Goal: Information Seeking & Learning: Check status

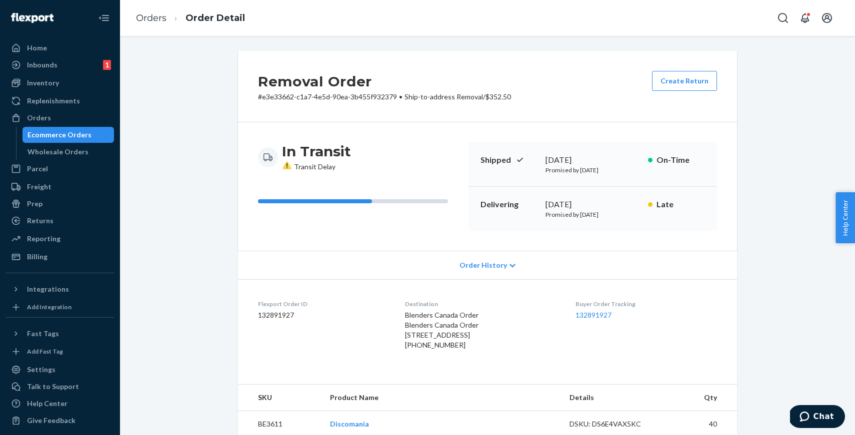
scroll to position [259, 0]
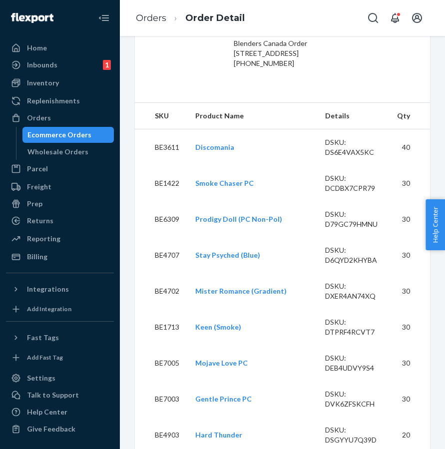
scroll to position [321, 0]
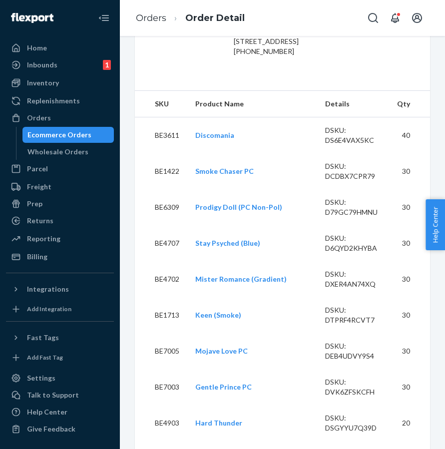
click at [166, 154] on td "BE3611" at bounding box center [161, 135] width 52 height 36
copy td "BE3611"
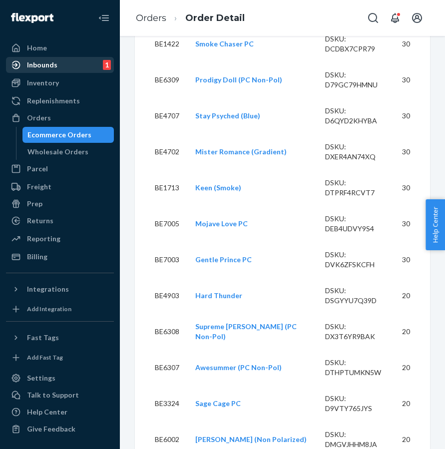
scroll to position [464, 0]
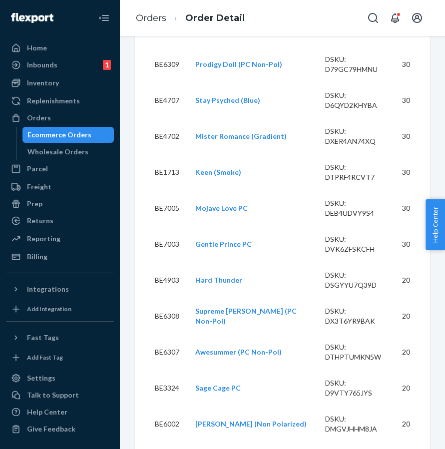
click at [168, 46] on td "BE1422" at bounding box center [161, 28] width 52 height 36
copy td "BE1422"
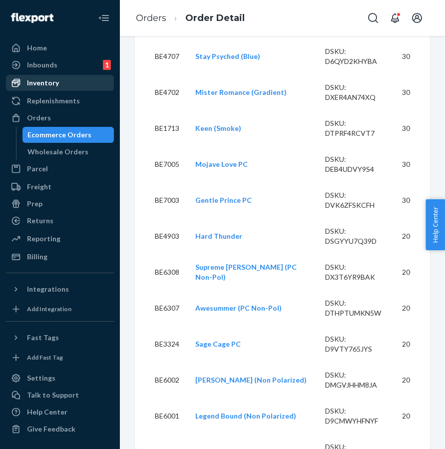
scroll to position [510, 0]
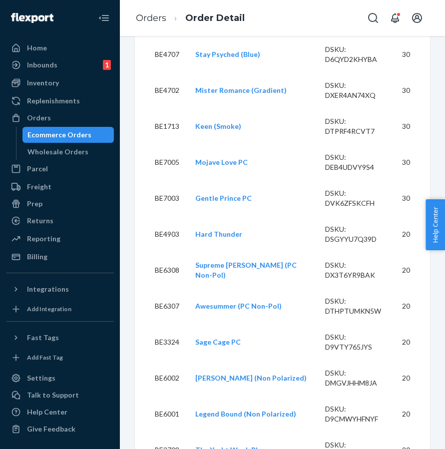
click at [167, 36] on td "BE6309" at bounding box center [161, 18] width 52 height 36
copy td "BE6309"
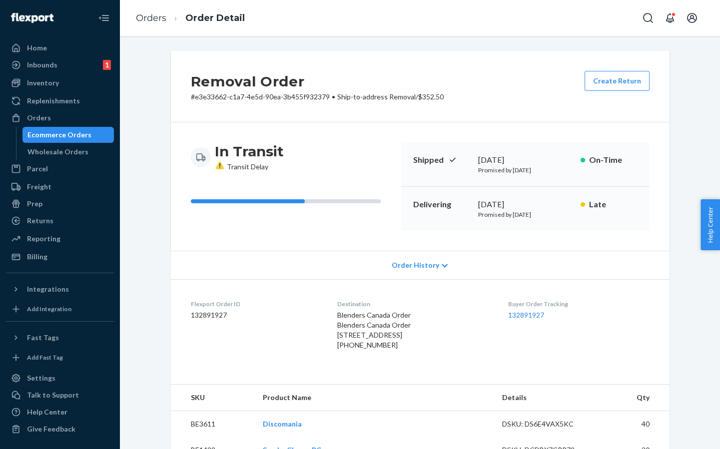
scroll to position [0, 0]
click at [202, 312] on dd "132891927" at bounding box center [256, 315] width 131 height 10
copy dd "132891927"
click at [38, 240] on div "Reporting" at bounding box center [43, 239] width 33 height 10
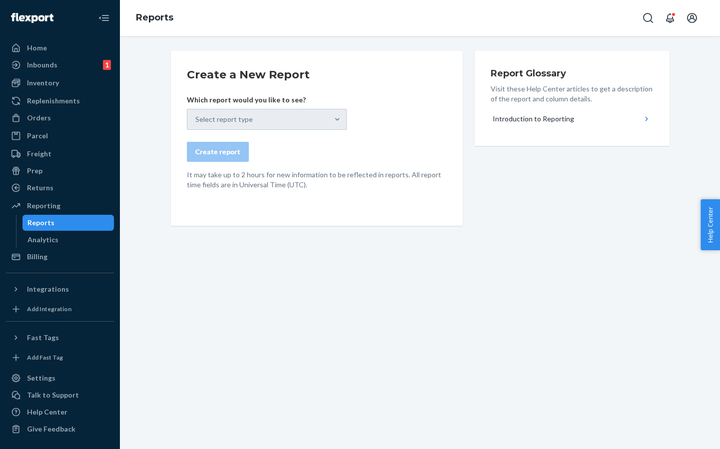
click at [321, 116] on div "Select report type" at bounding box center [267, 119] width 160 height 21
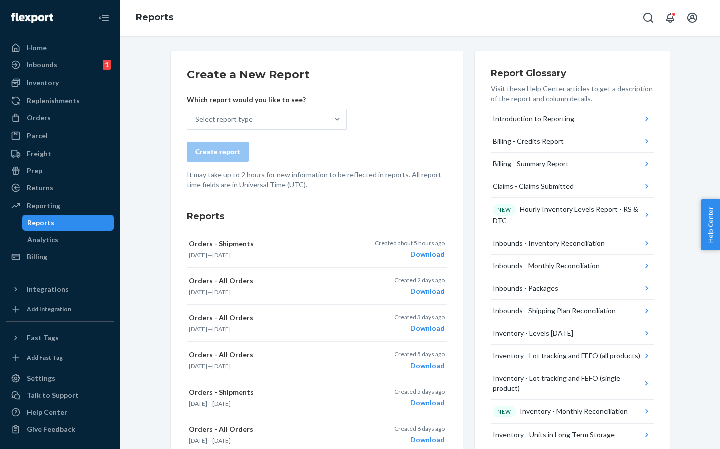
click at [212, 118] on div "Select report type" at bounding box center [223, 119] width 57 height 10
click at [196, 118] on input "Select report type" at bounding box center [195, 119] width 1 height 10
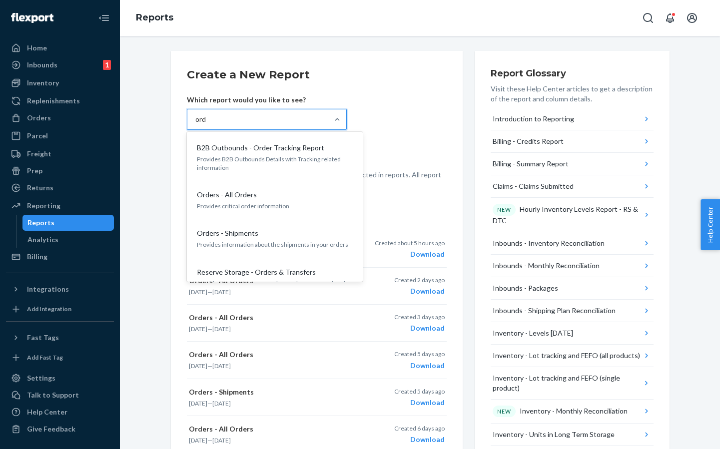
type input "ordr"
click at [398, 157] on div "Create report" at bounding box center [317, 152] width 260 height 20
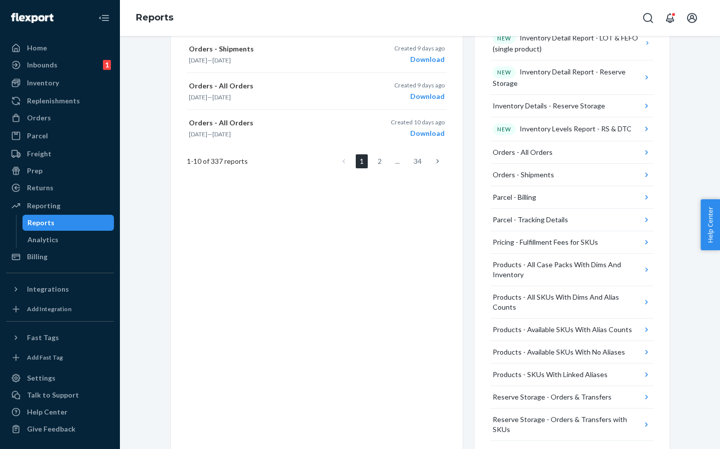
scroll to position [453, 0]
click at [396, 160] on li "..." at bounding box center [398, 162] width 12 height 14
click at [379, 162] on link "2" at bounding box center [380, 162] width 12 height 14
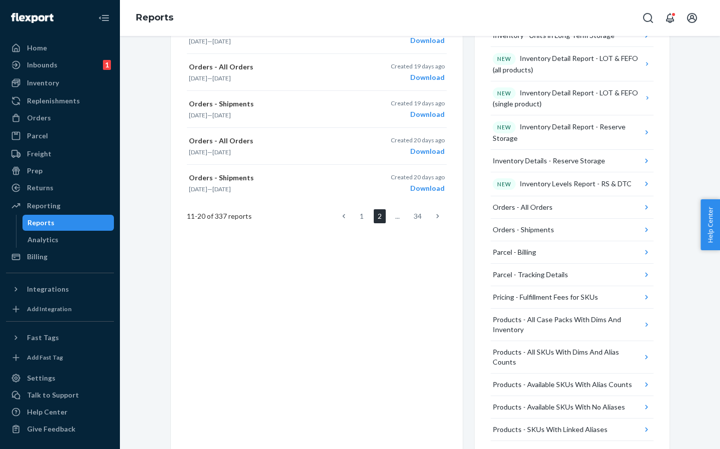
scroll to position [399, 0]
click at [397, 219] on li "..." at bounding box center [398, 217] width 12 height 14
click at [436, 220] on link at bounding box center [437, 217] width 11 height 14
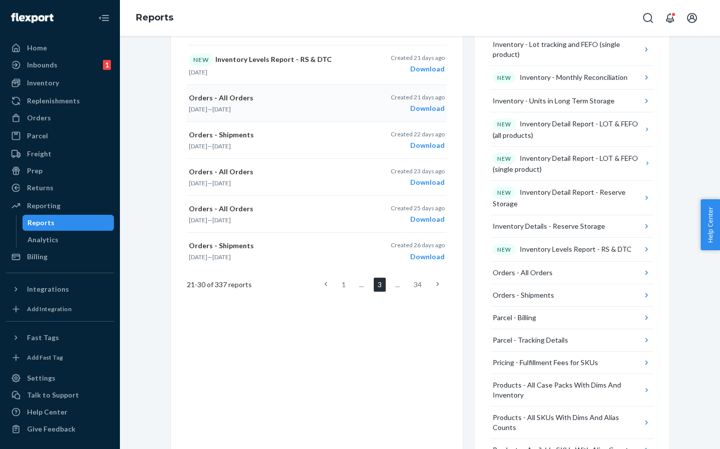
scroll to position [381, 0]
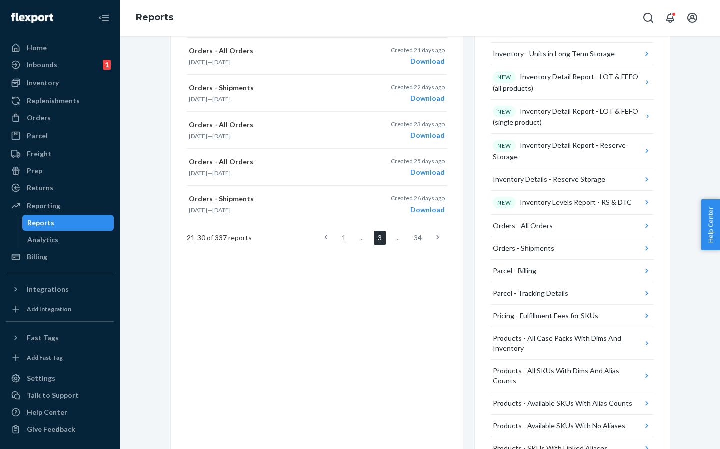
click at [435, 238] on link at bounding box center [437, 238] width 11 height 14
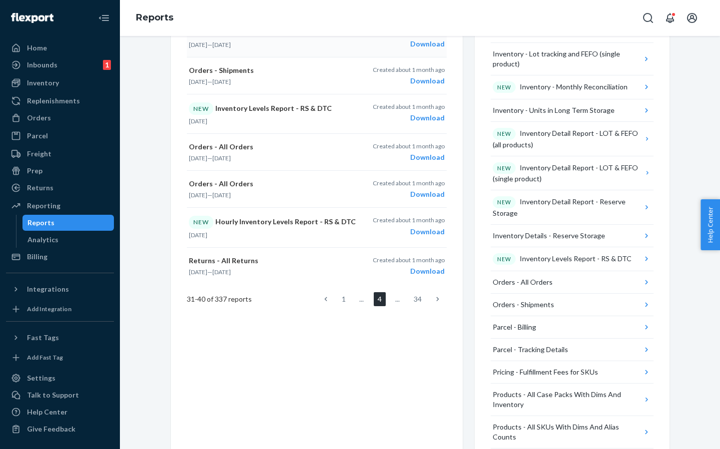
scroll to position [346, 0]
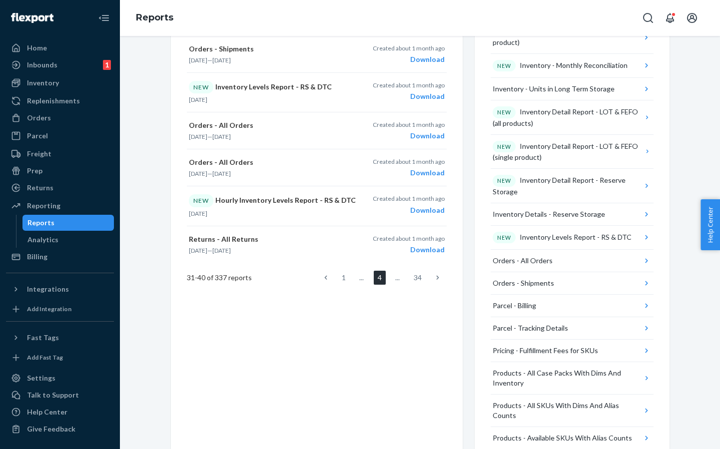
click at [442, 276] on link at bounding box center [437, 278] width 11 height 14
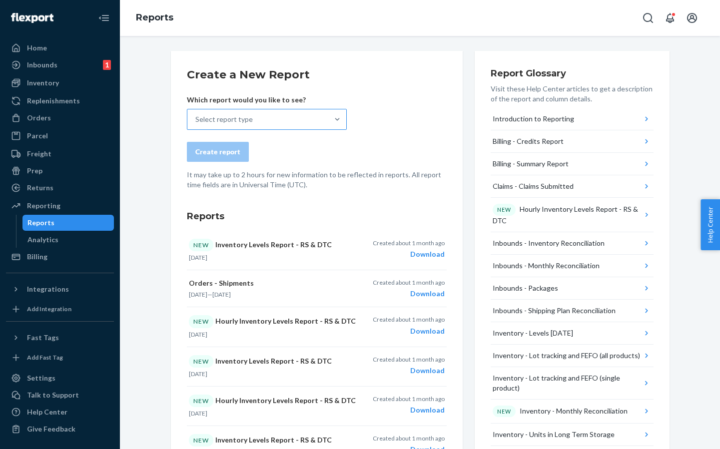
scroll to position [0, 0]
click at [252, 115] on div "Select report type" at bounding box center [257, 119] width 141 height 20
click at [196, 115] on input "Select report type" at bounding box center [195, 119] width 1 height 10
type input "orders - all"
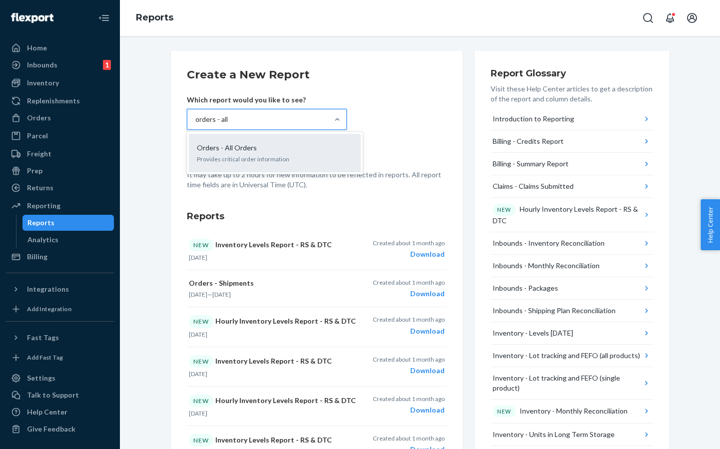
click at [246, 153] on div "Orders - All Orders Provides critical order information" at bounding box center [275, 153] width 160 height 30
click at [229, 124] on input "orders - all" at bounding box center [211, 119] width 33 height 10
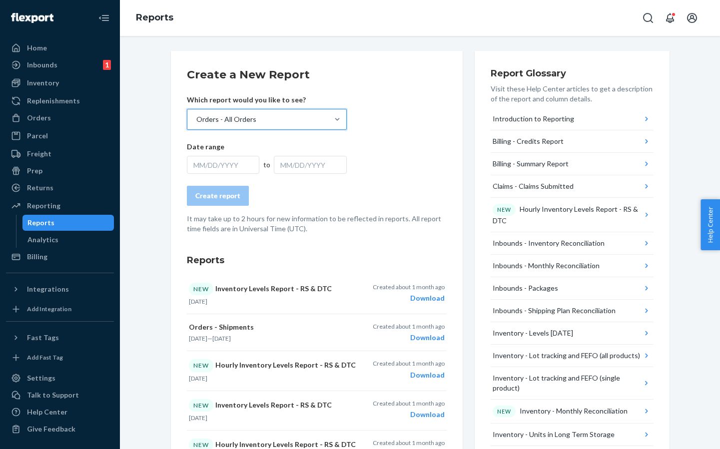
click at [224, 162] on div "MM/DD/YYYY" at bounding box center [223, 165] width 73 height 18
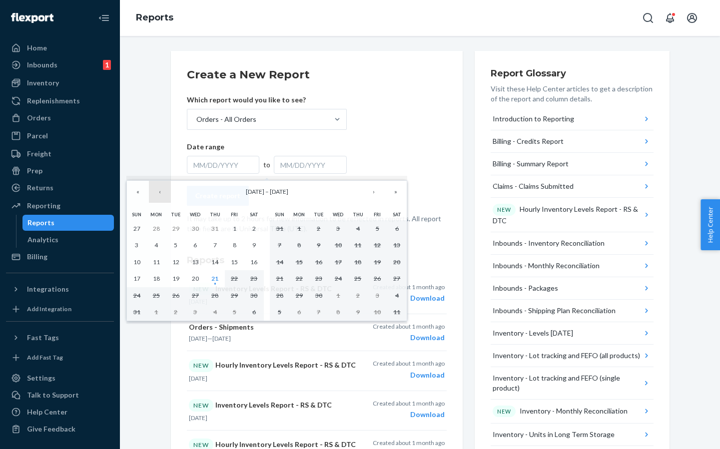
click at [160, 192] on button "‹" at bounding box center [160, 192] width 22 height 22
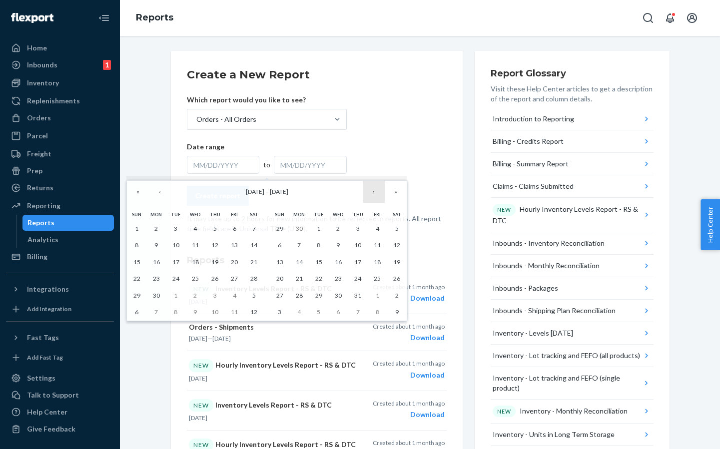
click at [374, 196] on button "›" at bounding box center [374, 192] width 22 height 22
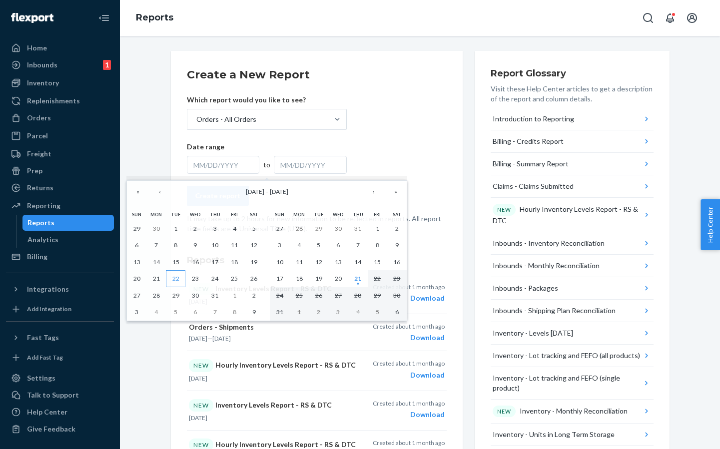
click at [174, 278] on abbr "22" at bounding box center [175, 278] width 7 height 7
click at [231, 275] on abbr "25" at bounding box center [234, 278] width 7 height 7
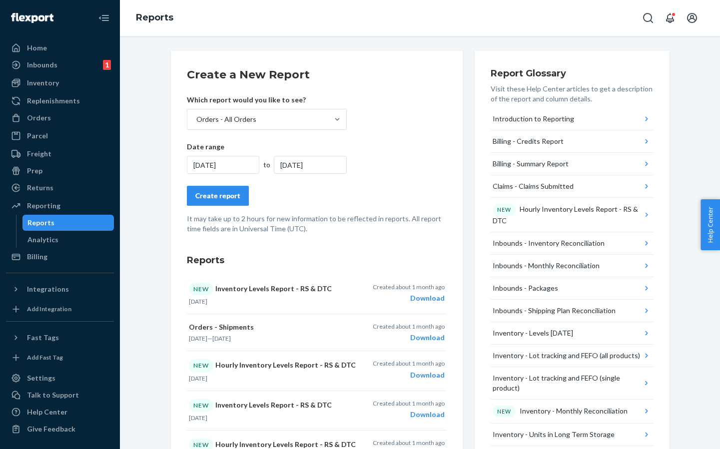
click at [223, 192] on div "Create report" at bounding box center [217, 196] width 45 height 10
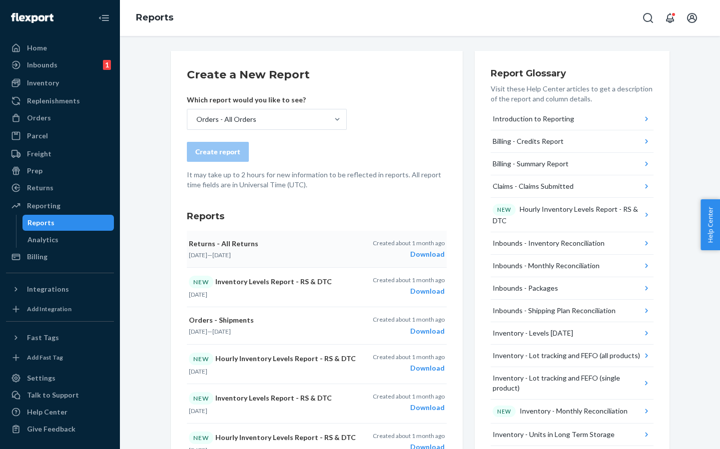
click at [427, 256] on div "Download" at bounding box center [409, 254] width 72 height 10
click at [360, 161] on div "Create report" at bounding box center [317, 152] width 260 height 20
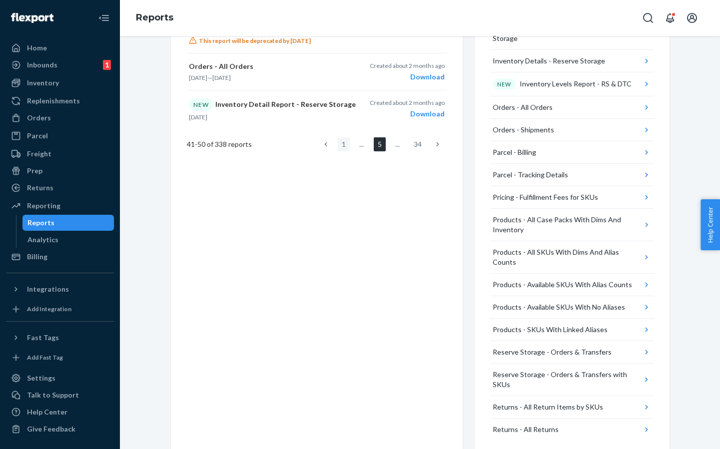
click at [342, 143] on link "1" at bounding box center [344, 144] width 12 height 14
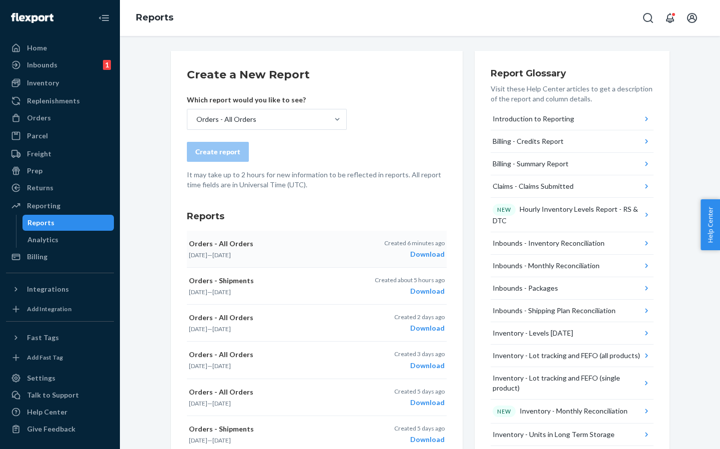
click at [423, 256] on div "Download" at bounding box center [414, 254] width 60 height 10
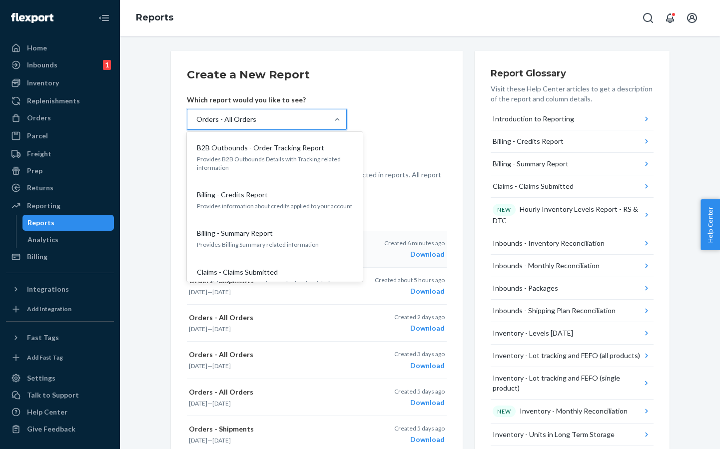
click at [230, 124] on div "Orders - All Orders" at bounding box center [226, 119] width 60 height 10
click at [196, 124] on input "option Orders - All Orders, selected. option B2B Outbounds - Order Tracking Rep…" at bounding box center [195, 119] width 1 height 10
click at [266, 120] on div "Orders - All Orders" at bounding box center [257, 119] width 141 height 20
click at [196, 120] on input "option Orders - All Orders, selected. option B2B Outbounds - Order Tracking Rep…" at bounding box center [195, 119] width 1 height 10
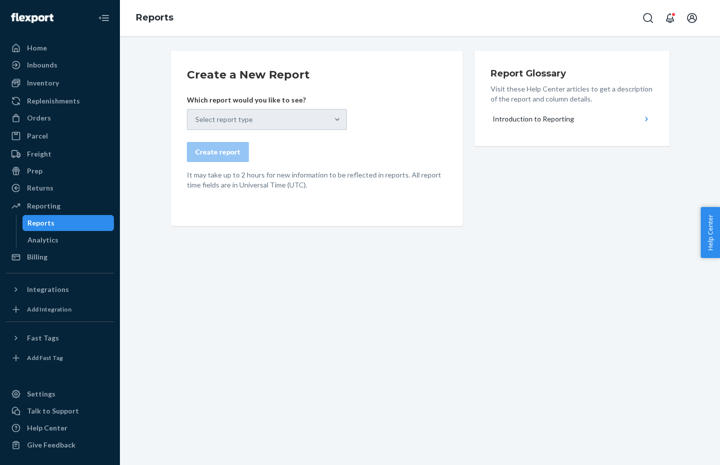
click at [258, 122] on div "Select report type" at bounding box center [267, 119] width 160 height 21
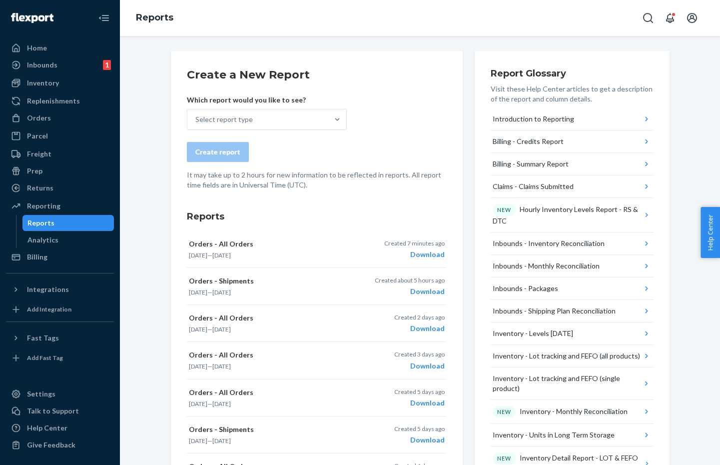
click at [258, 122] on div "Select report type" at bounding box center [257, 119] width 141 height 20
click at [196, 122] on input "Select report type" at bounding box center [195, 119] width 1 height 10
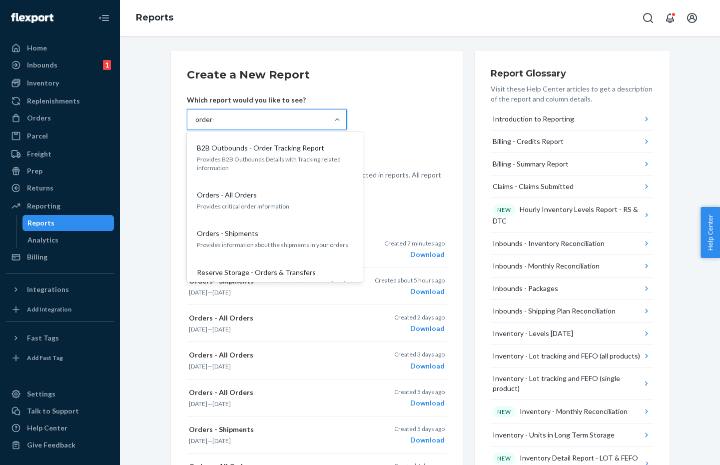
type input "orders"
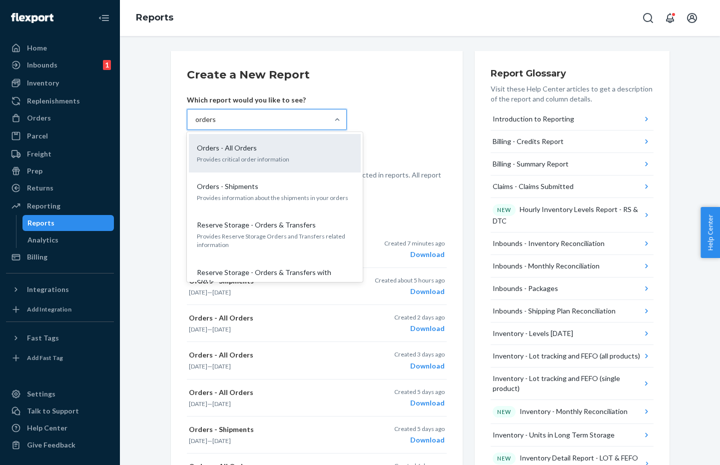
click at [256, 148] on div "Orders - All Orders" at bounding box center [273, 148] width 160 height 10
click at [218, 124] on input "orders" at bounding box center [206, 119] width 22 height 10
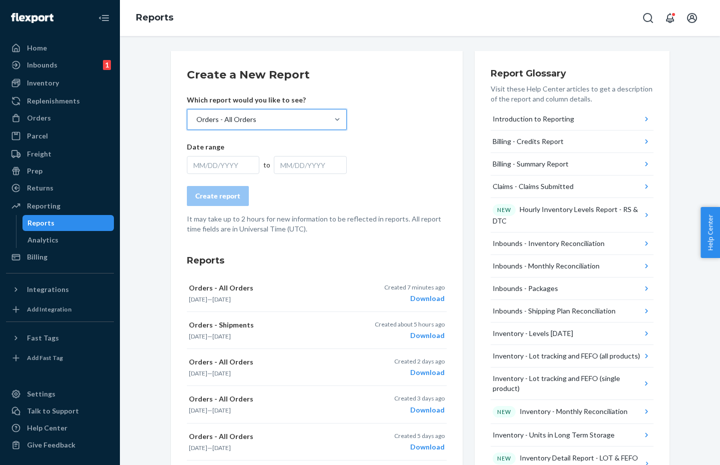
click at [228, 169] on div "MM/DD/YYYY" at bounding box center [223, 165] width 73 height 18
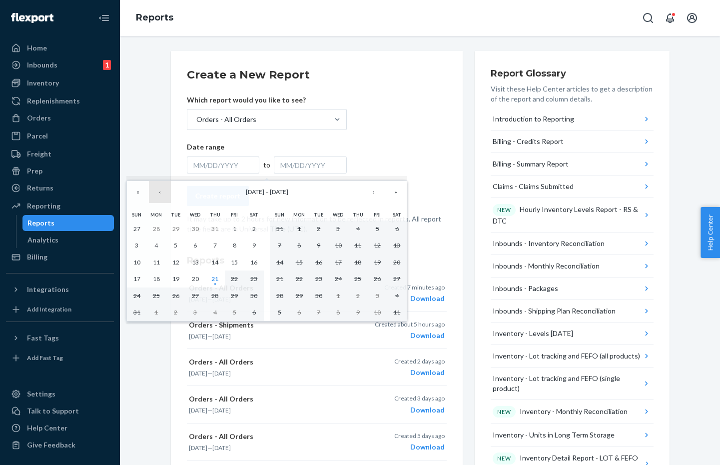
click at [160, 196] on button "‹" at bounding box center [160, 192] width 22 height 22
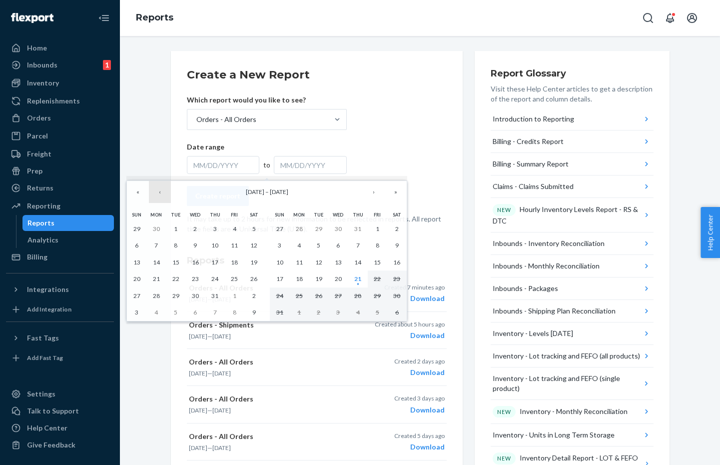
click at [160, 196] on button "‹" at bounding box center [160, 192] width 22 height 22
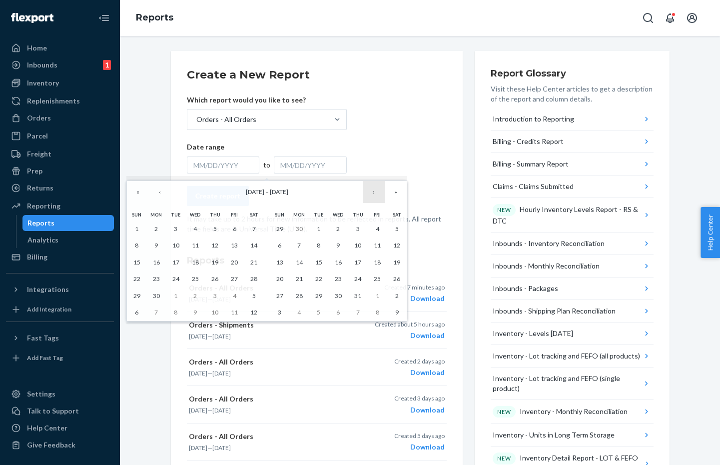
click at [376, 191] on button "›" at bounding box center [374, 192] width 22 height 22
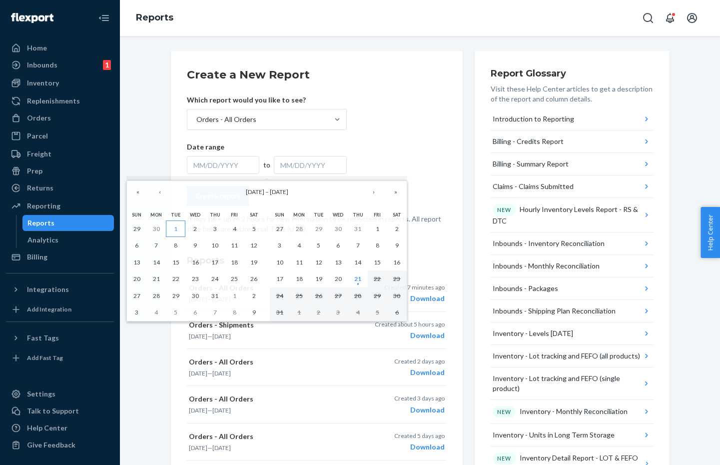
click at [176, 223] on button "1" at bounding box center [175, 228] width 19 height 17
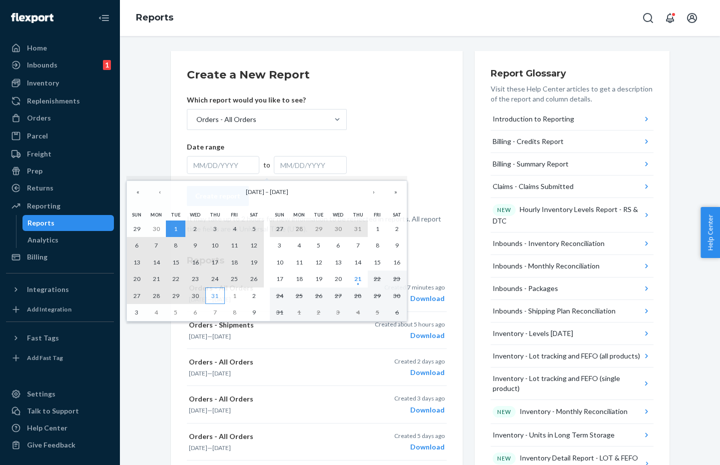
click at [216, 293] on abbr "31" at bounding box center [214, 295] width 7 height 7
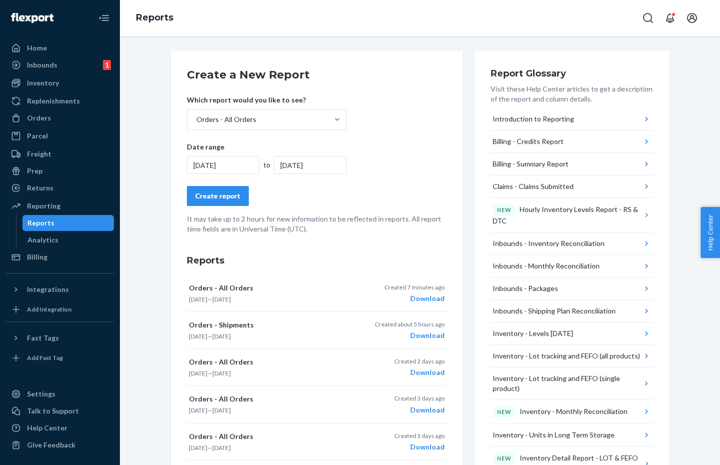
click at [226, 197] on div "Create report" at bounding box center [217, 196] width 45 height 10
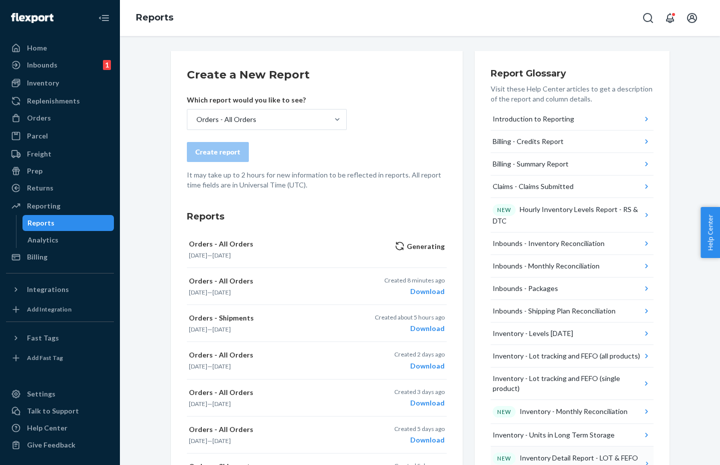
click at [364, 170] on p "It may take up to 2 hours for new information to be reflected in reports. All r…" at bounding box center [317, 180] width 260 height 20
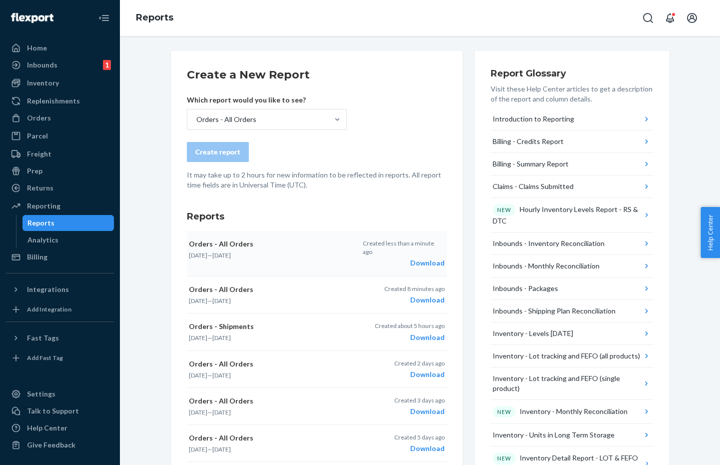
click at [431, 258] on div "Download" at bounding box center [403, 263] width 81 height 10
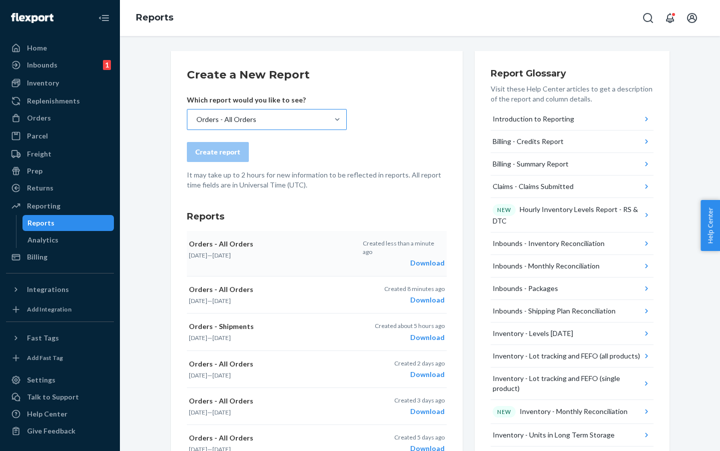
click at [307, 111] on div "Orders - All Orders" at bounding box center [257, 119] width 141 height 20
click at [196, 114] on input "Orders - All Orders" at bounding box center [195, 119] width 1 height 10
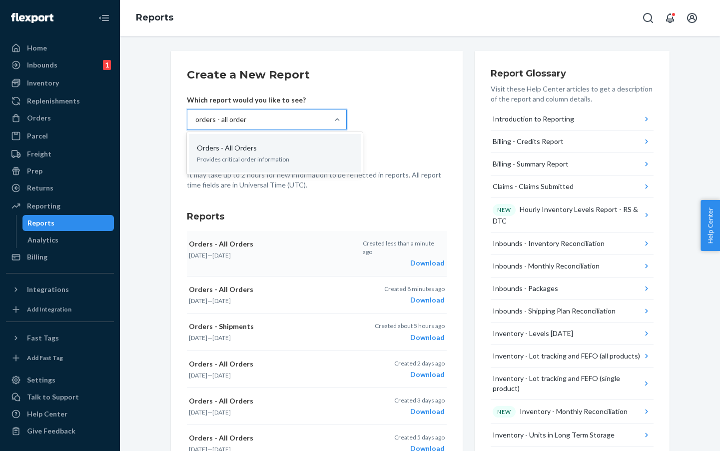
type input "orders - all orders"
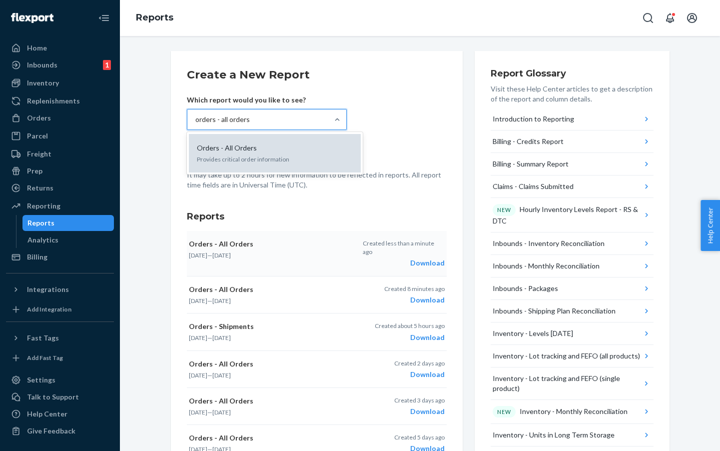
click at [260, 167] on div "Orders - All Orders Provides critical order information" at bounding box center [275, 153] width 160 height 30
click at [250, 124] on input "orders - all orders" at bounding box center [222, 119] width 55 height 10
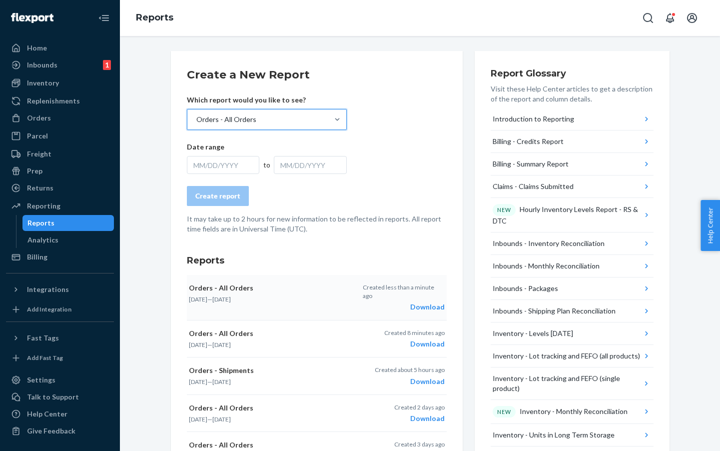
click at [227, 167] on div "MM/DD/YYYY" at bounding box center [223, 165] width 73 height 18
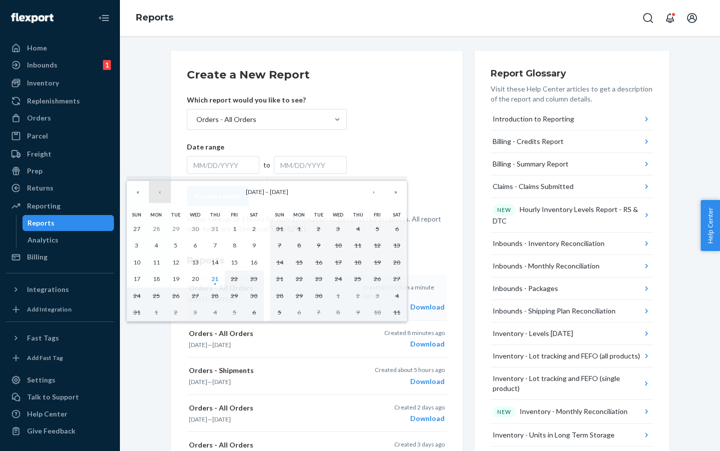
click at [157, 188] on button "‹" at bounding box center [160, 192] width 22 height 22
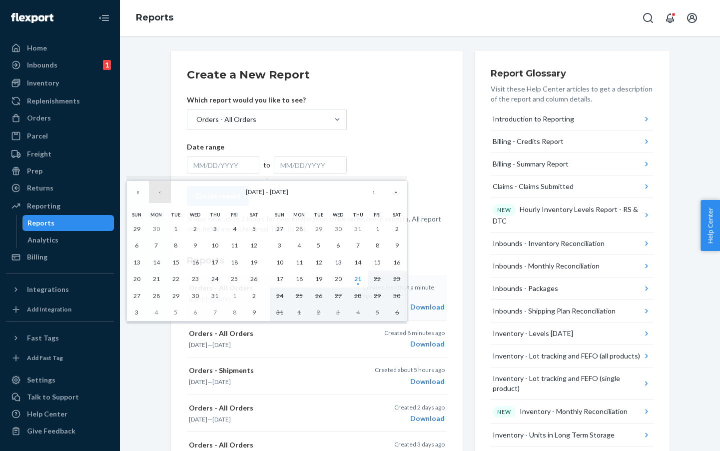
click at [157, 188] on button "‹" at bounding box center [160, 192] width 22 height 22
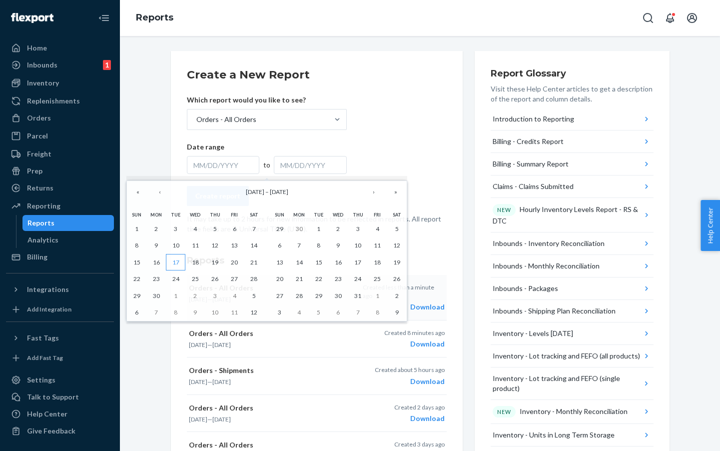
click at [175, 267] on button "17" at bounding box center [175, 262] width 19 height 17
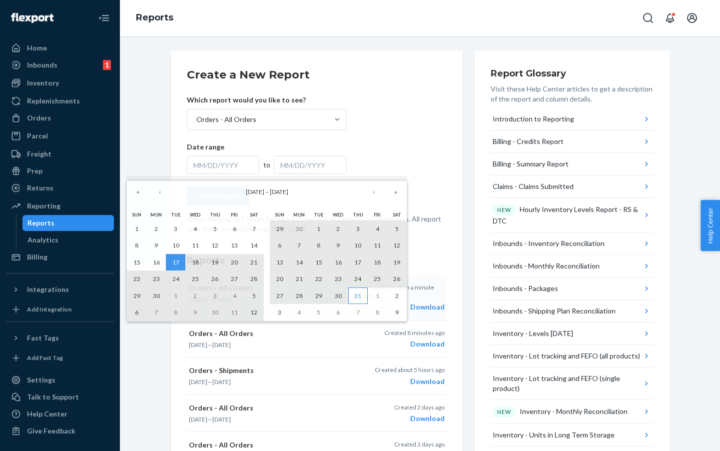
click at [362, 294] on button "31" at bounding box center [357, 295] width 19 height 17
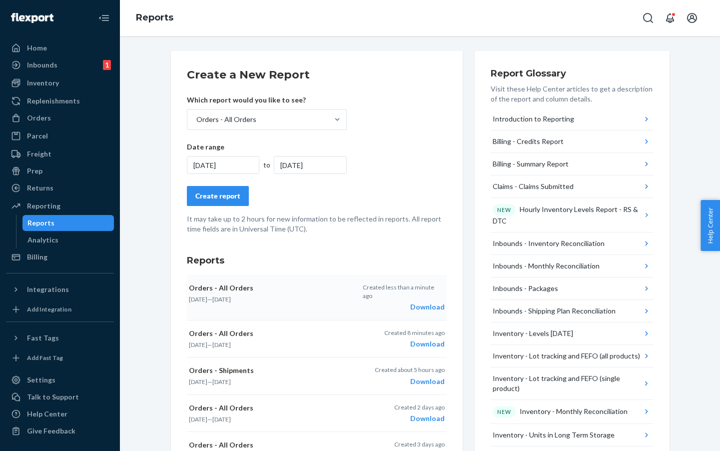
click at [217, 202] on button "Create report" at bounding box center [218, 196] width 62 height 20
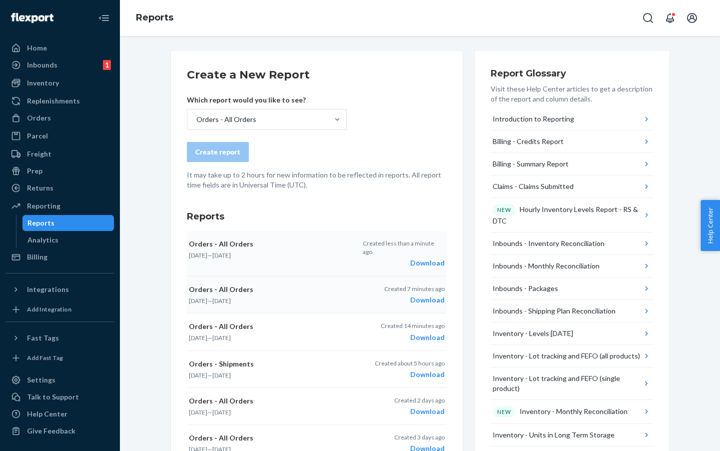
click at [428, 258] on div "Download" at bounding box center [403, 263] width 81 height 10
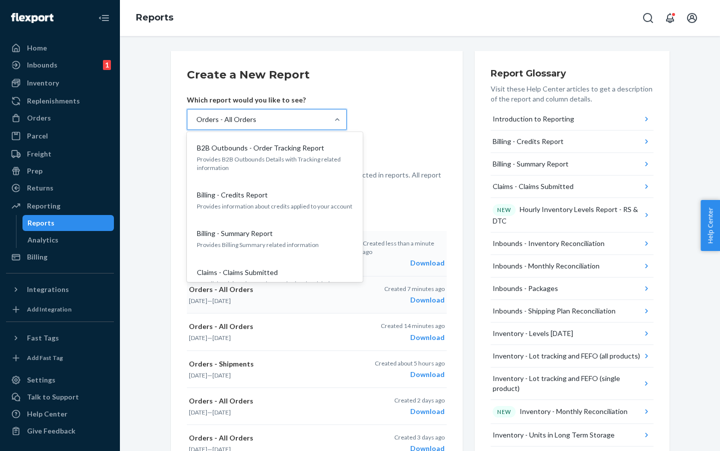
click at [273, 121] on div "Orders - All Orders" at bounding box center [257, 119] width 141 height 20
click at [196, 121] on input "option Orders - All Orders, selected. option B2B Outbounds - Order Tracking Rep…" at bounding box center [195, 119] width 1 height 10
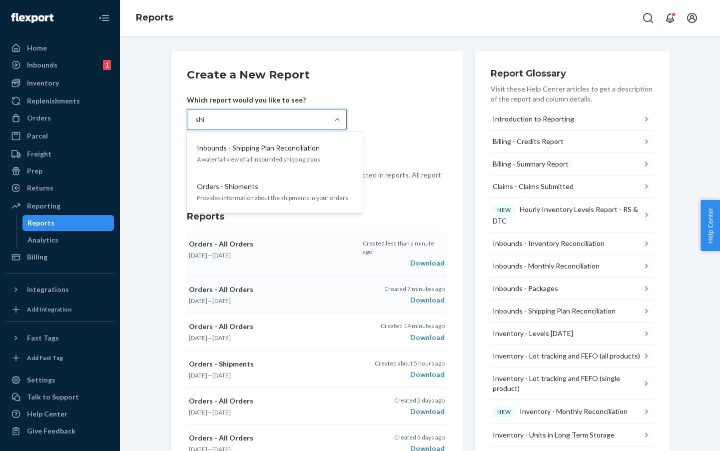
type input "ship"
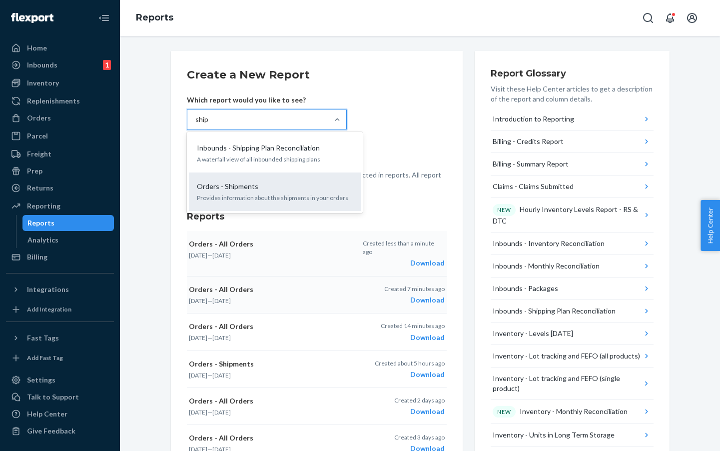
click at [265, 190] on div "Orders - Shipments" at bounding box center [273, 186] width 160 height 10
click at [209, 124] on input "ship" at bounding box center [201, 119] width 13 height 10
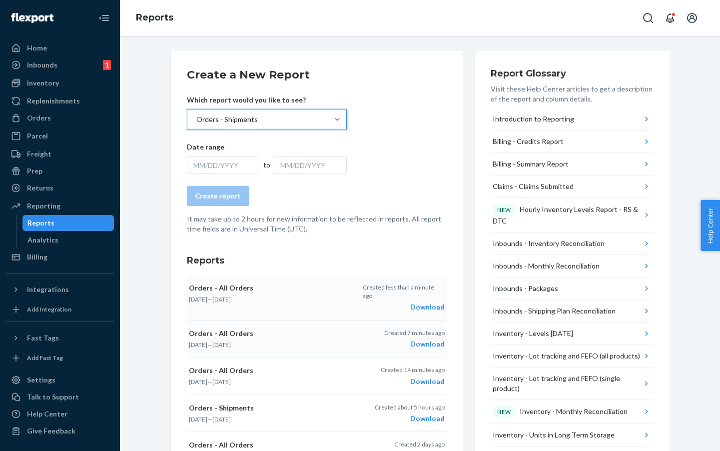
click at [229, 169] on div "MM/DD/YYYY" at bounding box center [223, 165] width 73 height 18
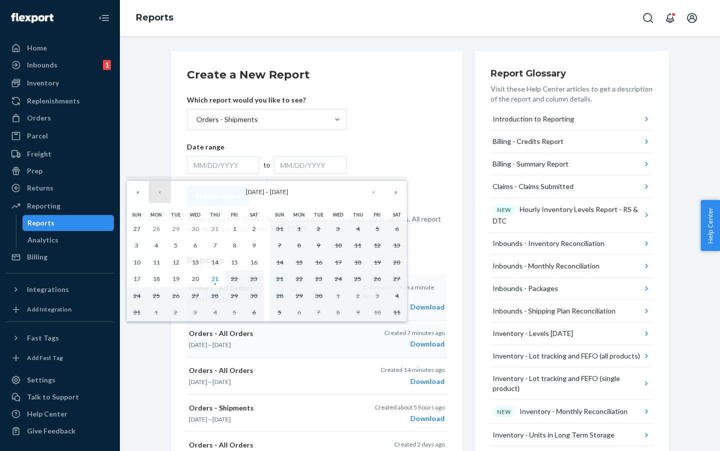
click at [164, 193] on button "‹" at bounding box center [160, 192] width 22 height 22
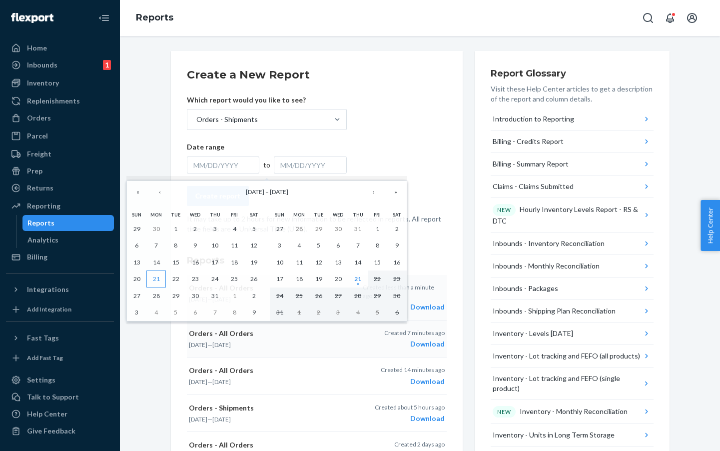
click at [160, 276] on button "21" at bounding box center [155, 278] width 19 height 17
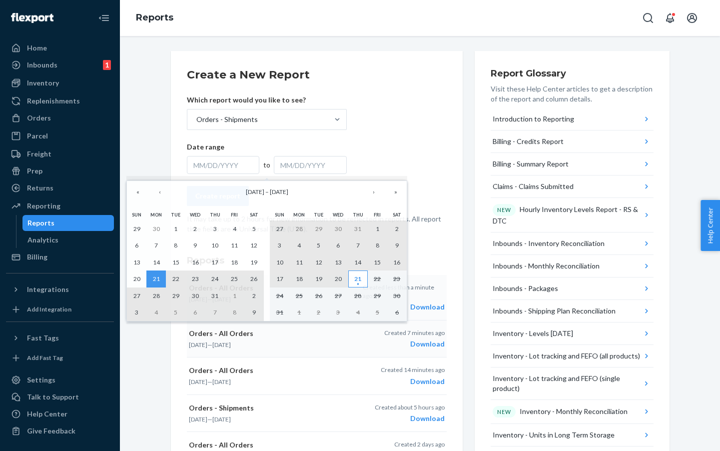
click at [359, 281] on abbr "21" at bounding box center [357, 278] width 7 height 7
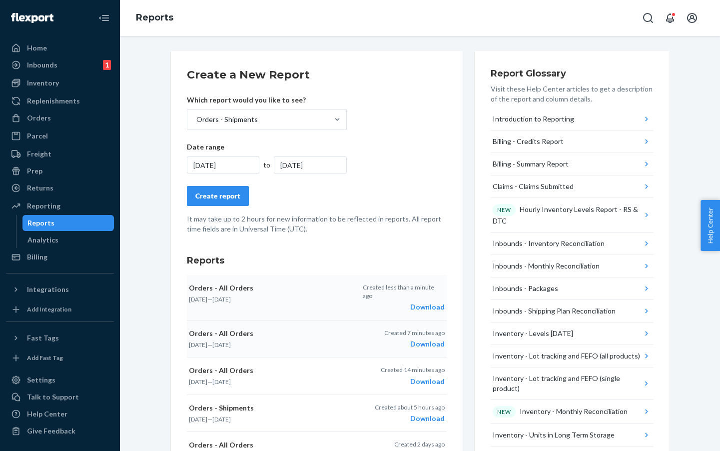
click at [230, 202] on button "Create report" at bounding box center [218, 196] width 62 height 20
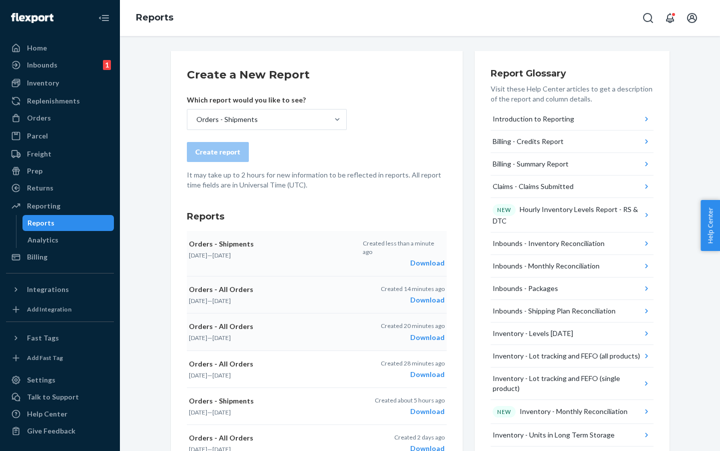
click at [430, 258] on div "Download" at bounding box center [403, 263] width 81 height 10
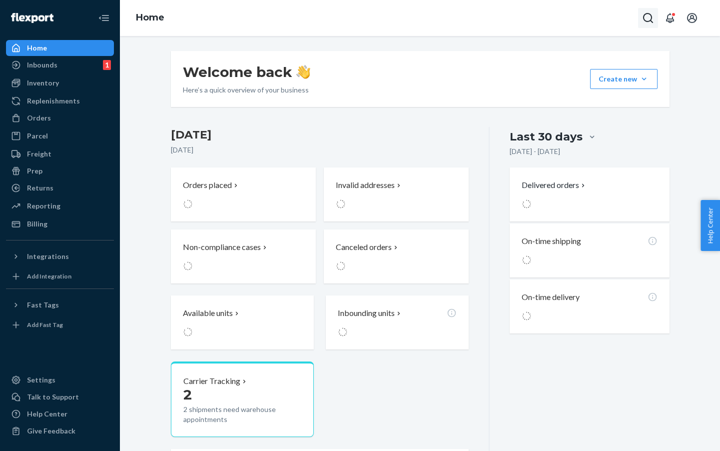
click at [649, 15] on icon "Open Search Box" at bounding box center [648, 18] width 12 height 12
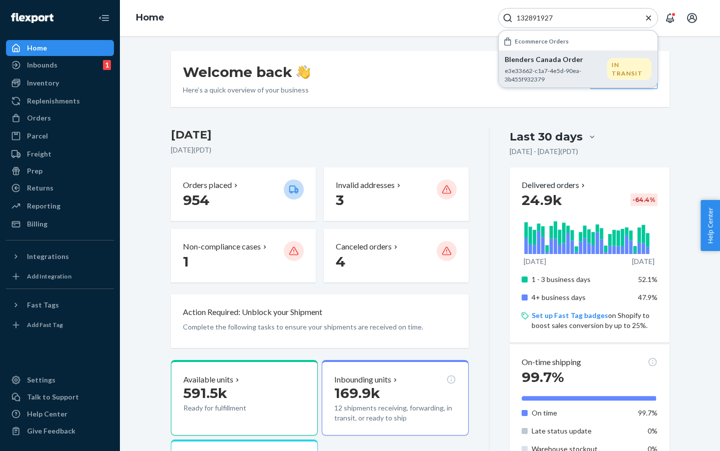
type input "132891927"
click at [558, 72] on p "e3e33662-c1a7-4e5d-90ea-3b455f932379" at bounding box center [556, 74] width 102 height 17
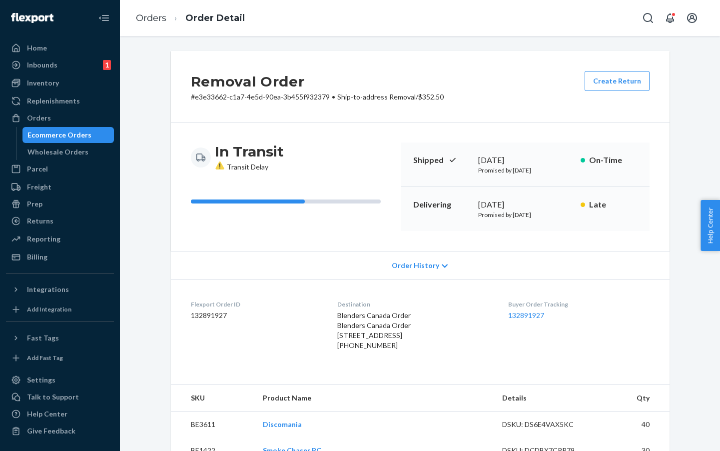
click at [436, 262] on span "Order History" at bounding box center [415, 265] width 47 height 10
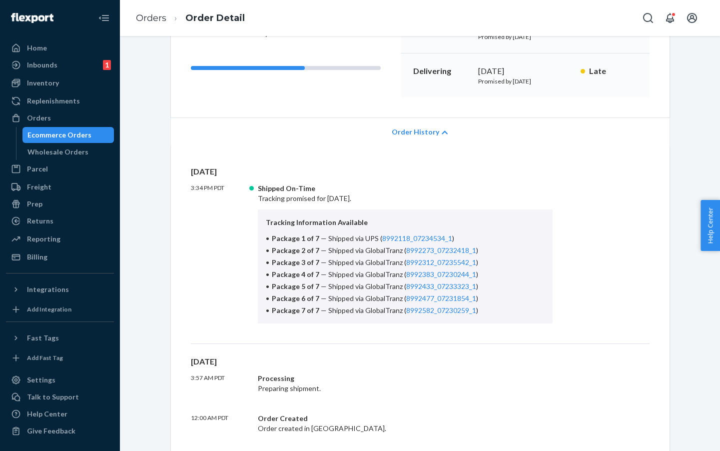
scroll to position [139, 0]
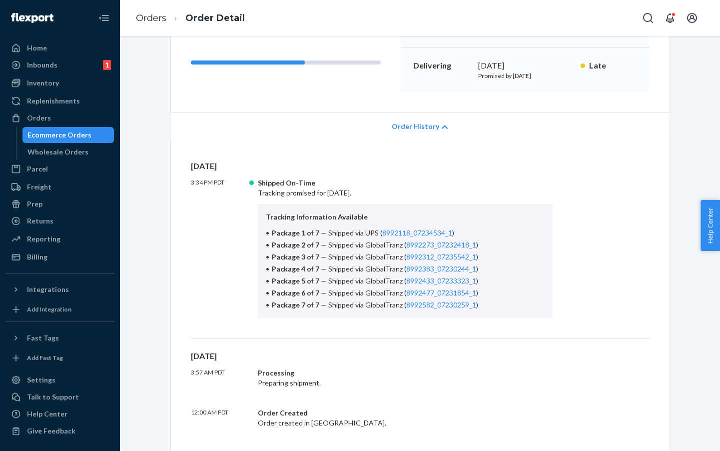
click at [421, 128] on span "Order History" at bounding box center [415, 126] width 47 height 10
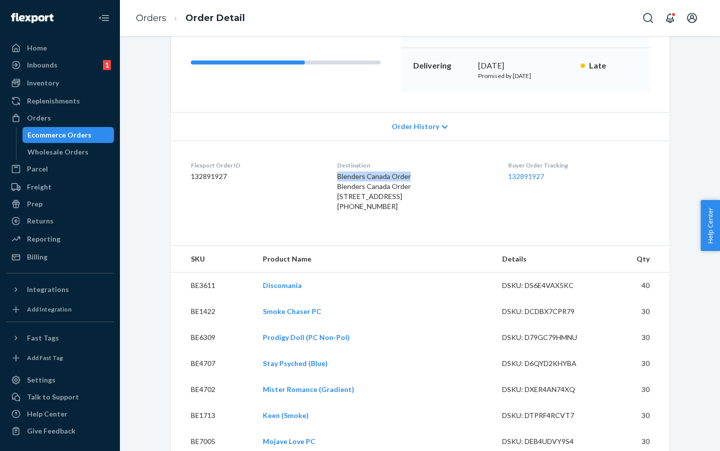
drag, startPoint x: 407, startPoint y: 176, endPoint x: 330, endPoint y: 176, distance: 77.0
click at [330, 176] on dl "Flexport Order ID 132891927 Destination Blenders Canada Order Blenders Canada O…" at bounding box center [420, 187] width 499 height 95
copy span "Blenders Canada Order"
click at [363, 195] on span "Blenders Canada Order Blenders Canada Order [STREET_ADDRESS]" at bounding box center [373, 186] width 73 height 28
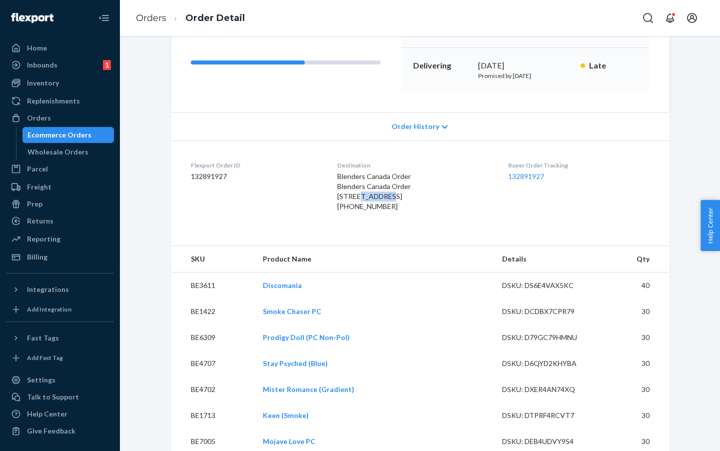
copy span "ATLANTIC"
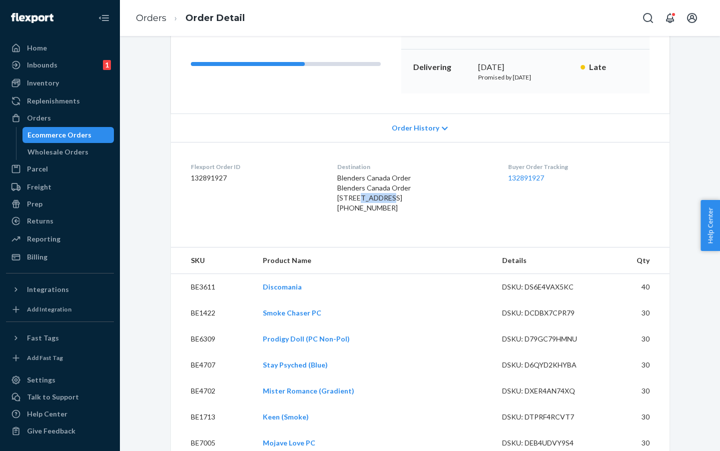
scroll to position [152, 0]
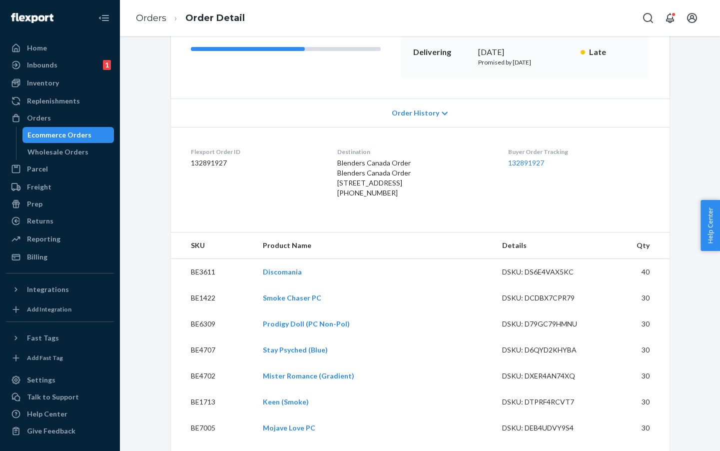
click at [419, 195] on div "Blenders Canada Order Blenders Canada Order 327 E ATLANTIC AVE DELRAY BEACH, FL…" at bounding box center [414, 178] width 155 height 40
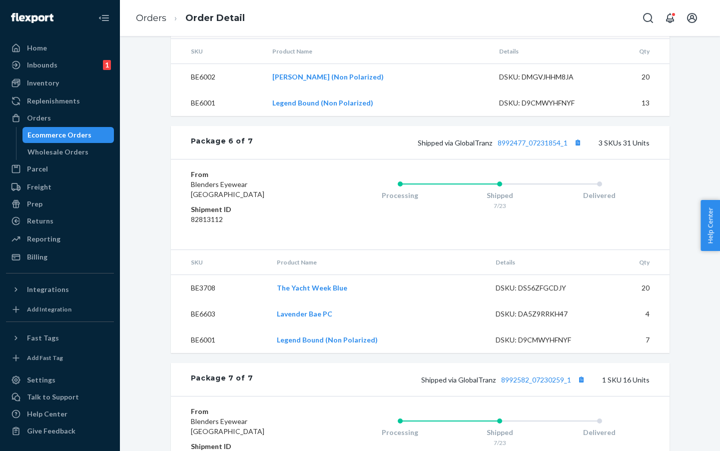
scroll to position [2057, 0]
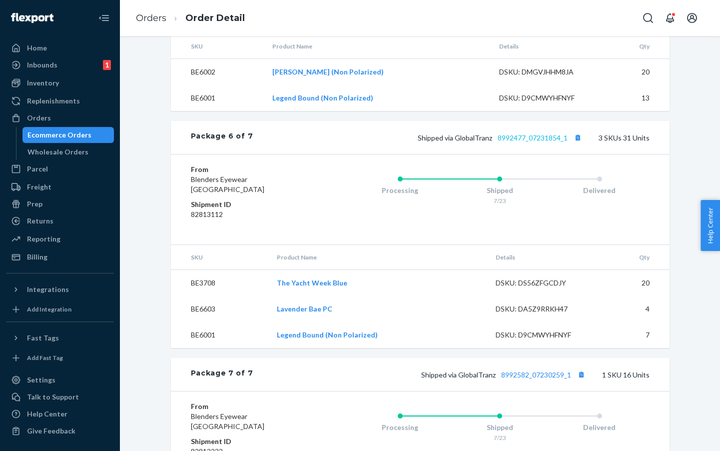
click at [511, 142] on link "8992477_07231854_1" at bounding box center [533, 137] width 70 height 8
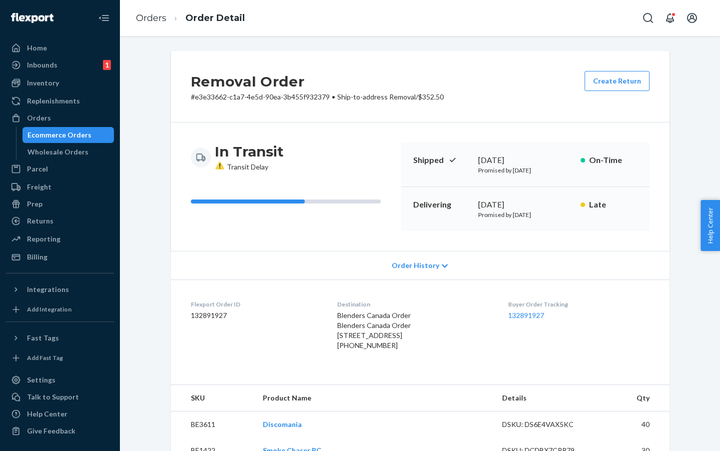
scroll to position [0, 0]
click at [539, 311] on link "132891927" at bounding box center [526, 315] width 36 height 8
drag, startPoint x: 232, startPoint y: 313, endPoint x: 178, endPoint y: 312, distance: 53.5
click at [178, 312] on dl "Flexport Order ID 132891927 Destination Blenders Canada Order Blenders Canada O…" at bounding box center [420, 326] width 499 height 95
copy dd "132891927"
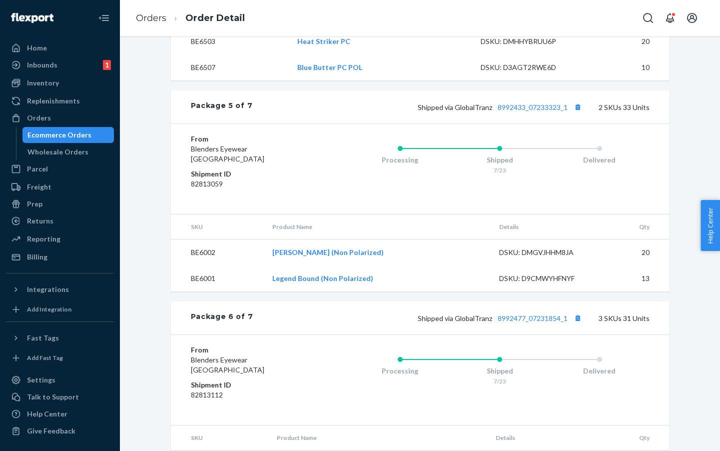
scroll to position [1831, 0]
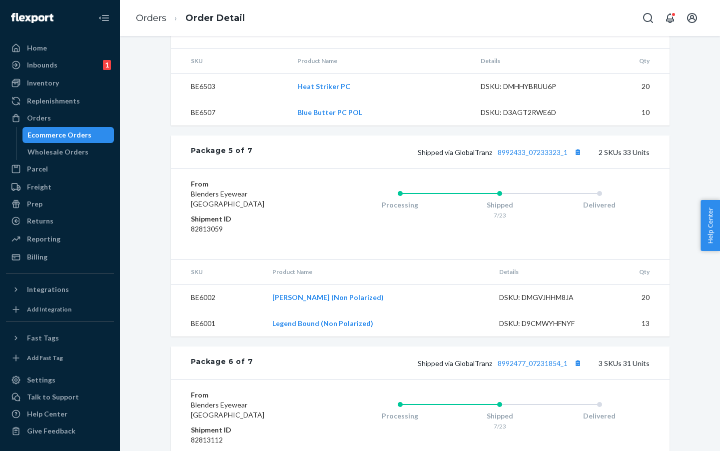
click at [213, 234] on dd "82813059" at bounding box center [250, 229] width 119 height 10
copy dd "82813059"
click at [270, 249] on div "From Blenders Eyewear San Bernardino, CA 92408 Shipment ID 82813059 Processing …" at bounding box center [420, 214] width 459 height 70
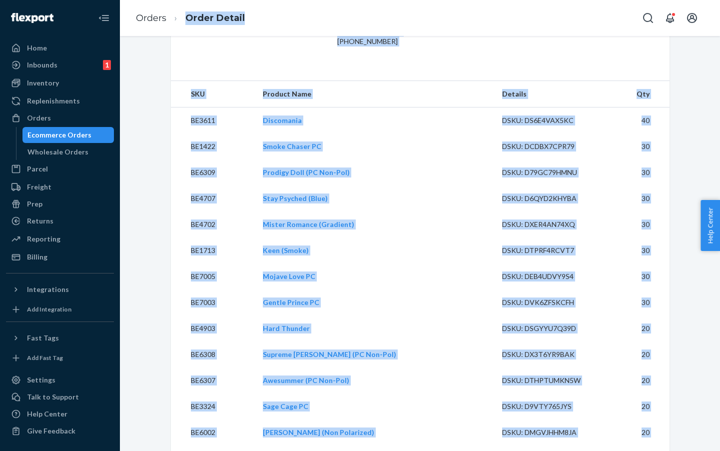
scroll to position [296, 0]
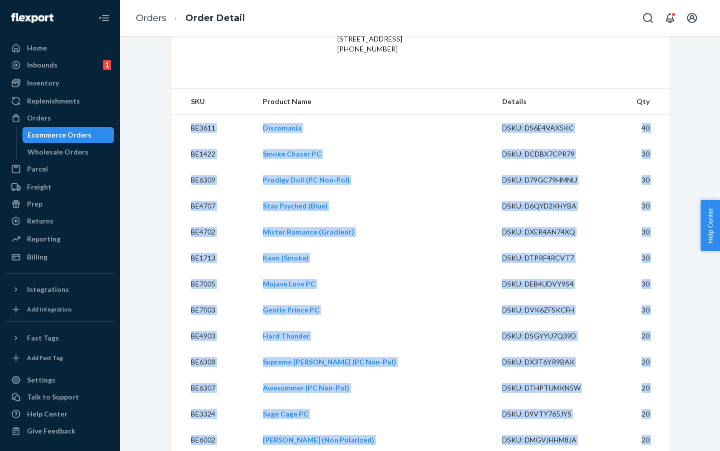
drag, startPoint x: 223, startPoint y: 251, endPoint x: 187, endPoint y: 145, distance: 112.0
click at [187, 145] on tbody "BE3611 Discomania DSKU: DS6E4VAX5KC 40 BE1422 Smoke Chaser PC DSKU: DCDBX7CPR79…" at bounding box center [420, 362] width 499 height 494
copy tbody "BE3611 Discomania DSKU: DS6E4VAX5KC 40 BE1422 Smoke Chaser PC DSKU: DCDBX7CPR79…"
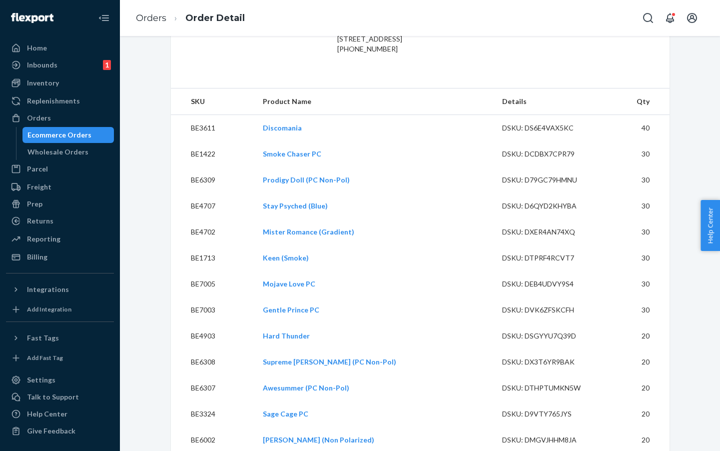
click at [247, 78] on dl "Flexport Order ID 132891927 Destination Blenders Canada Order Blenders Canada O…" at bounding box center [420, 30] width 499 height 95
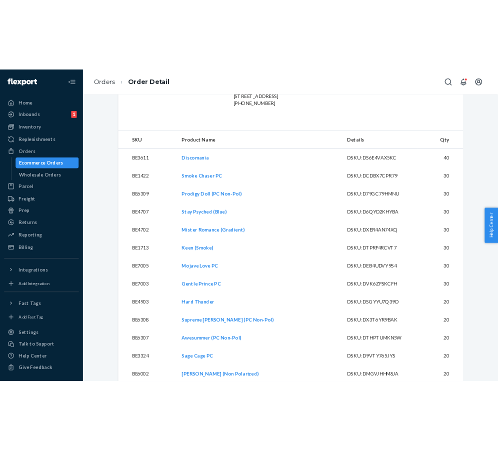
scroll to position [235, 0]
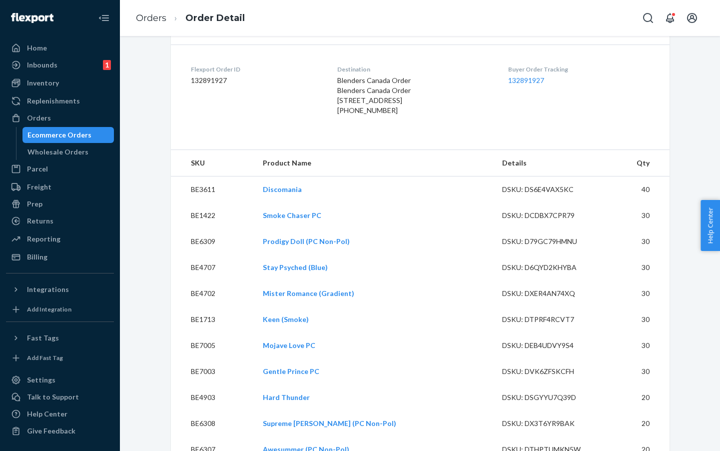
click at [194, 77] on dd "132891927" at bounding box center [256, 80] width 131 height 10
copy dd "132891927"
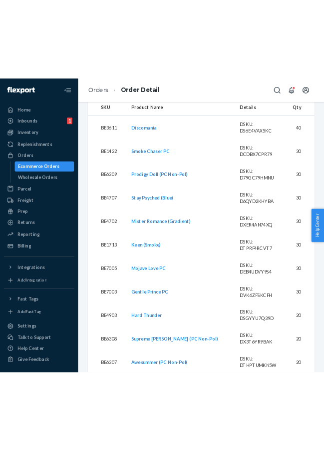
scroll to position [366, 0]
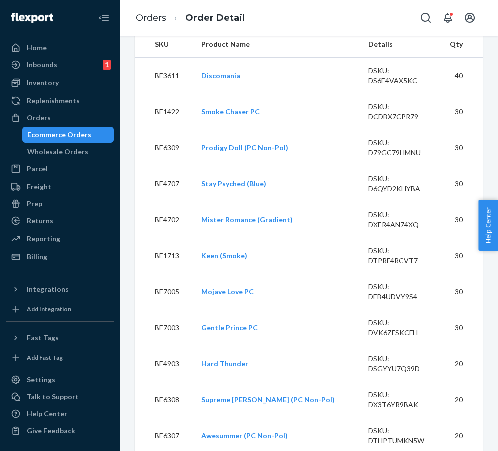
click at [169, 94] on td "BE3611" at bounding box center [164, 75] width 58 height 36
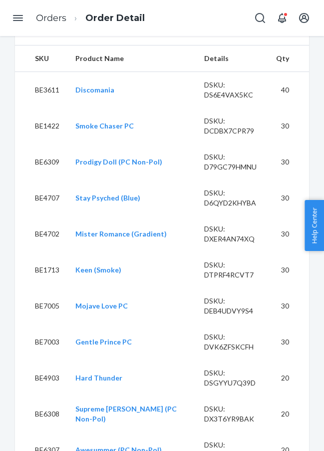
click at [45, 108] on td "BE3611" at bounding box center [41, 90] width 52 height 36
copy td "BE3611"
click at [42, 144] on td "BE1422" at bounding box center [41, 126] width 52 height 36
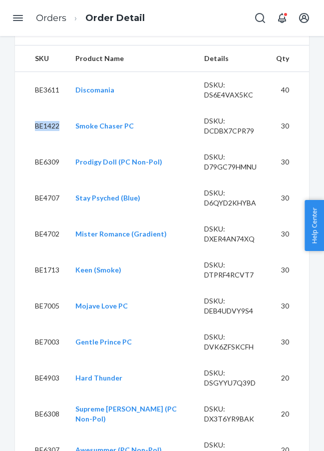
copy td "BE1422"
click at [51, 180] on td "BE6309" at bounding box center [41, 162] width 52 height 36
copy td "BE6309"
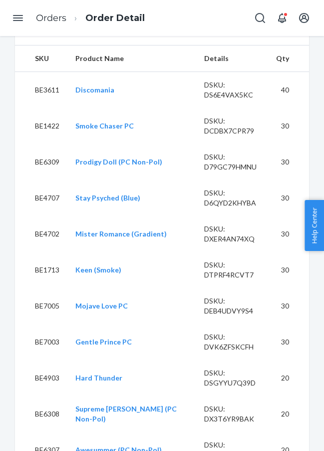
click at [43, 216] on td "BE4707" at bounding box center [41, 198] width 52 height 36
copy td "BE4707"
click at [42, 252] on td "BE4702" at bounding box center [41, 234] width 52 height 36
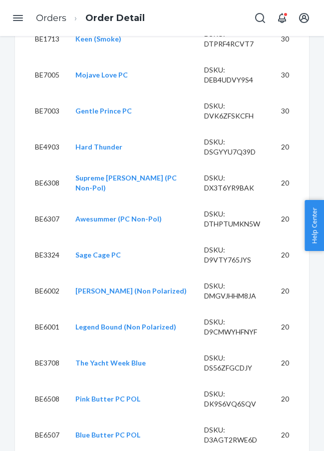
scroll to position [598, 0]
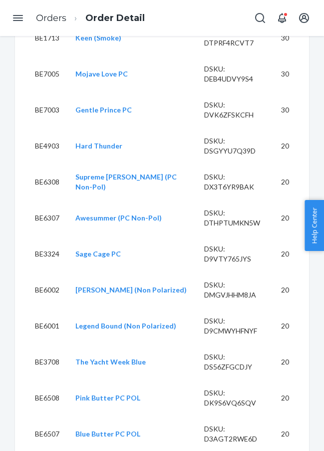
click at [46, 56] on td "BE1713" at bounding box center [41, 38] width 52 height 36
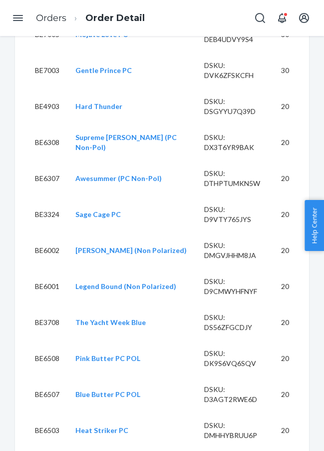
scroll to position [641, 0]
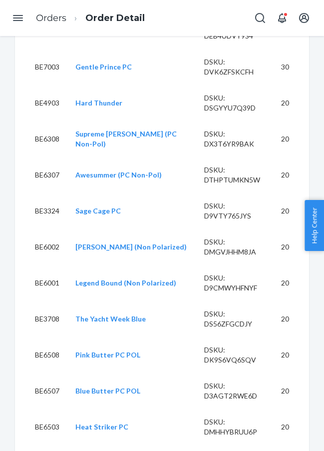
click at [48, 49] on td "BE7005" at bounding box center [41, 31] width 52 height 36
click at [50, 85] on td "BE7003" at bounding box center [41, 67] width 52 height 36
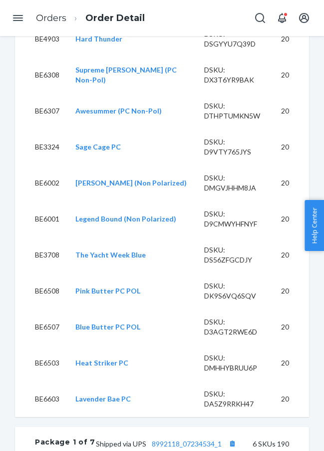
scroll to position [710, 0]
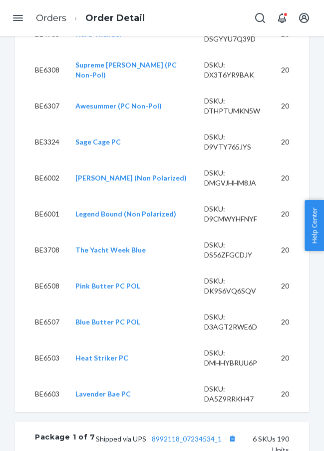
click at [45, 52] on td "BE4903" at bounding box center [41, 34] width 52 height 36
click at [50, 88] on td "BE6308" at bounding box center [41, 70] width 52 height 36
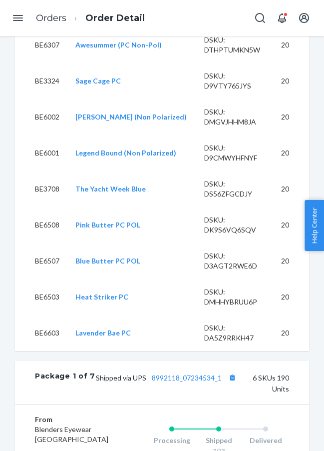
scroll to position [774, 0]
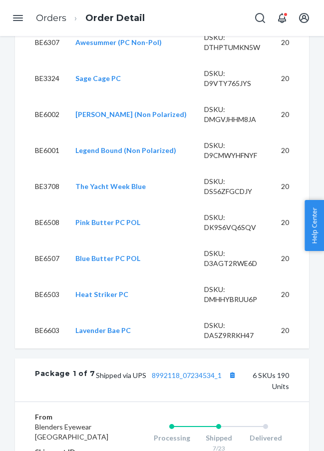
click at [53, 60] on td "BE6307" at bounding box center [41, 42] width 52 height 36
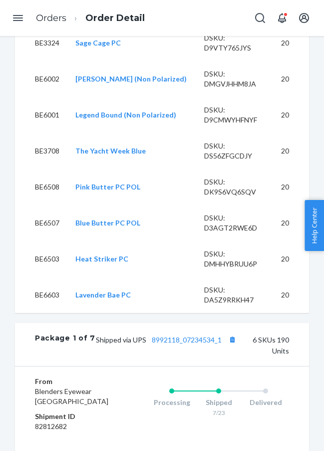
scroll to position [810, 0]
click at [48, 60] on td "BE3324" at bounding box center [41, 42] width 52 height 36
click at [45, 96] on td "BE6002" at bounding box center [41, 78] width 52 height 36
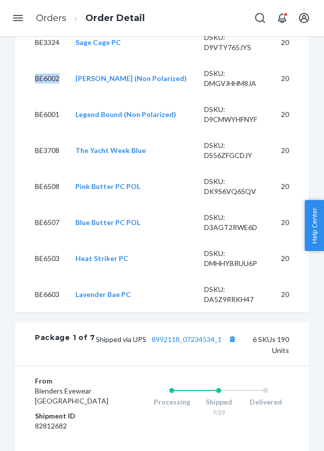
click at [44, 132] on td "BE6001" at bounding box center [41, 114] width 52 height 36
click at [45, 168] on td "BE3708" at bounding box center [41, 150] width 52 height 36
click at [44, 204] on td "BE6508" at bounding box center [41, 186] width 52 height 36
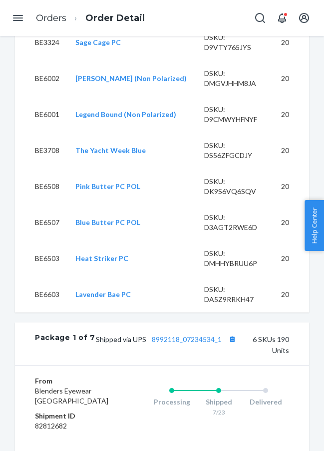
click at [44, 204] on td "BE6508" at bounding box center [41, 186] width 52 height 36
click at [48, 204] on td "BE6508" at bounding box center [41, 186] width 52 height 36
click at [46, 240] on td "BE6507" at bounding box center [41, 222] width 52 height 36
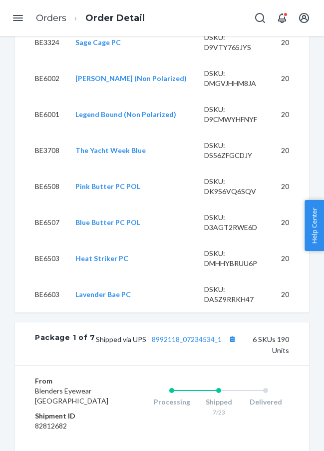
click at [51, 276] on td "BE6503" at bounding box center [41, 258] width 52 height 36
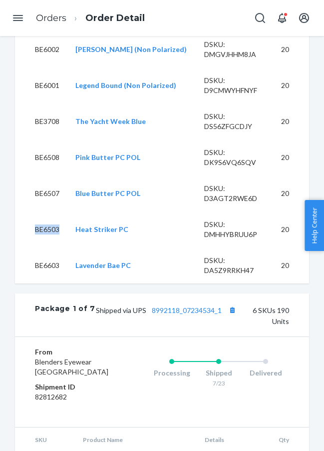
click at [47, 283] on td "BE6603" at bounding box center [41, 265] width 52 height 36
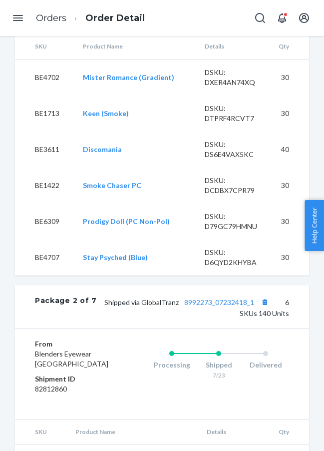
scroll to position [1243, 0]
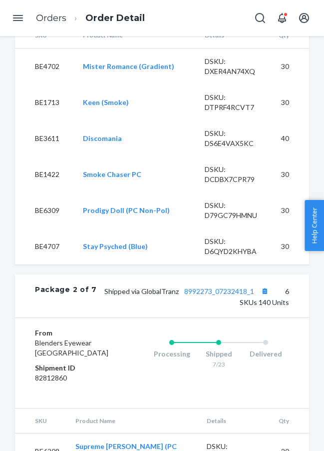
click at [46, 84] on td "BE4702" at bounding box center [45, 66] width 60 height 36
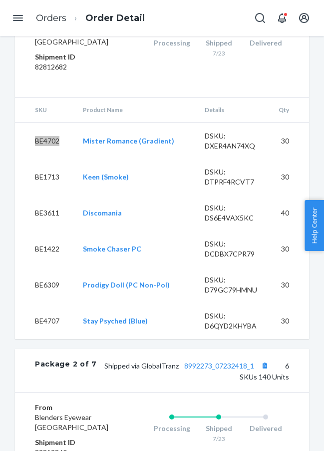
scroll to position [1169, 0]
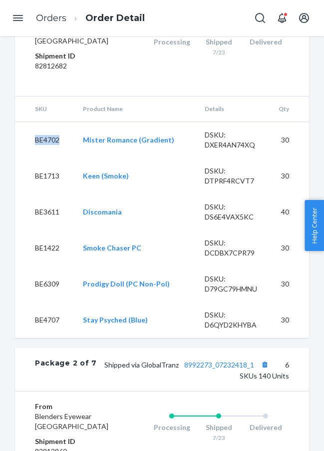
click at [42, 158] on td "BE4702" at bounding box center [45, 139] width 60 height 36
click at [46, 194] on td "BE1713" at bounding box center [45, 176] width 60 height 36
click at [49, 230] on td "BE3611" at bounding box center [45, 212] width 60 height 36
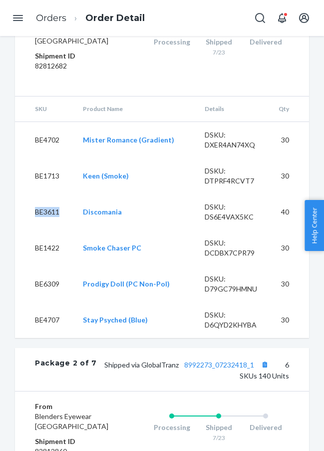
click at [49, 230] on td "BE3611" at bounding box center [45, 212] width 60 height 36
click at [40, 266] on td "BE1422" at bounding box center [45, 248] width 60 height 36
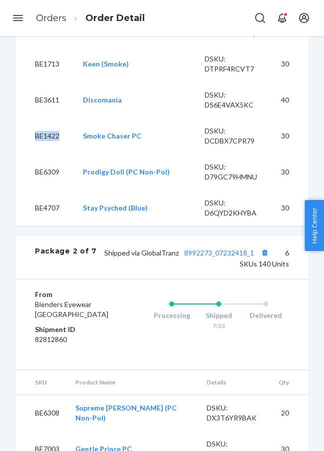
scroll to position [1303, 0]
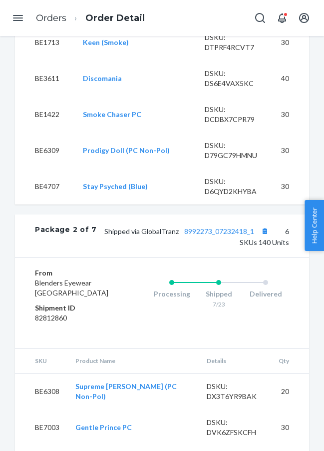
click at [47, 168] on td "BE6309" at bounding box center [45, 150] width 60 height 36
click at [49, 204] on td "BE4707" at bounding box center [45, 186] width 60 height 36
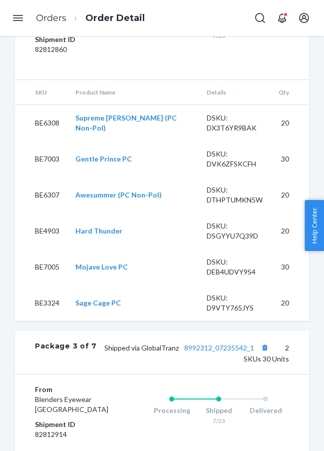
scroll to position [1591, 0]
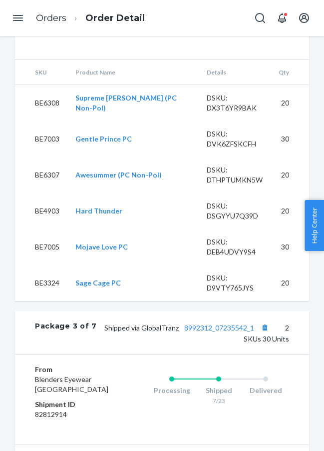
click at [47, 121] on td "BE6308" at bounding box center [41, 102] width 52 height 36
click at [44, 157] on td "BE7003" at bounding box center [41, 139] width 52 height 36
click at [44, 193] on td "BE6307" at bounding box center [41, 175] width 52 height 36
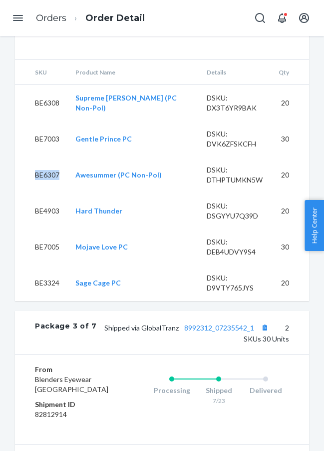
click at [44, 193] on td "BE6307" at bounding box center [41, 175] width 52 height 36
click at [40, 229] on td "BE4903" at bounding box center [41, 211] width 52 height 36
click at [43, 265] on td "BE7005" at bounding box center [41, 247] width 52 height 36
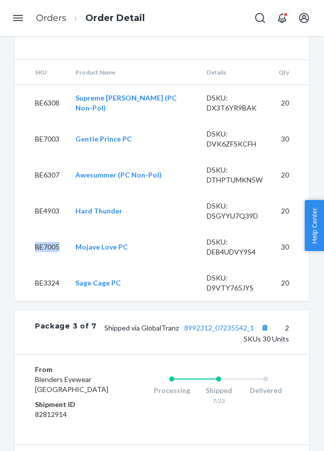
click at [45, 301] on td "BE3324" at bounding box center [41, 283] width 52 height 36
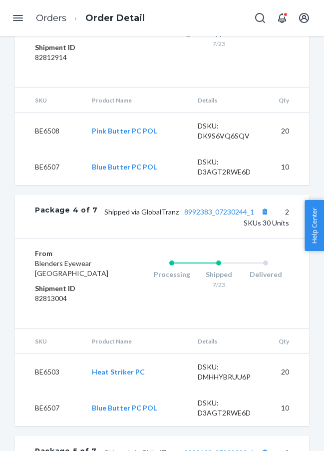
scroll to position [1998, 0]
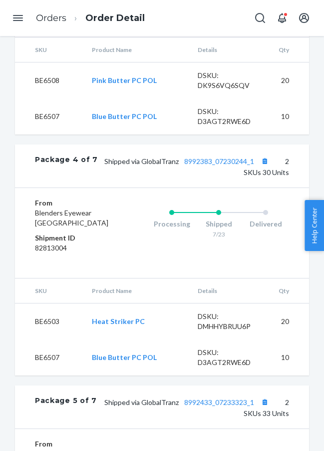
click at [48, 98] on td "BE6508" at bounding box center [49, 80] width 69 height 36
click at [49, 134] on td "BE6507" at bounding box center [49, 116] width 69 height 36
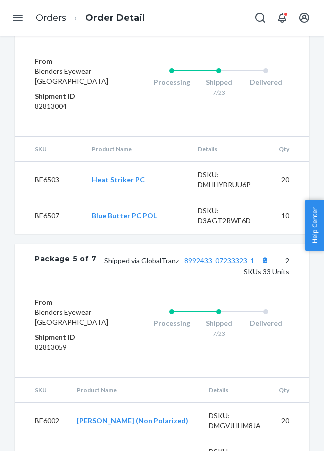
scroll to position [2144, 0]
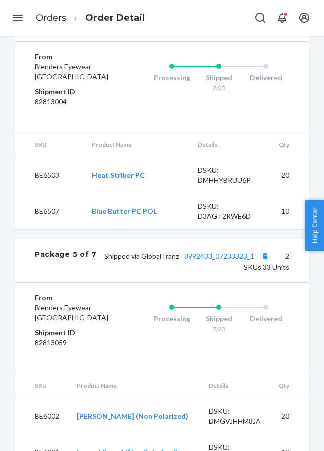
click at [51, 193] on td "BE6503" at bounding box center [49, 175] width 69 height 36
click at [36, 229] on td "BE6507" at bounding box center [49, 211] width 69 height 36
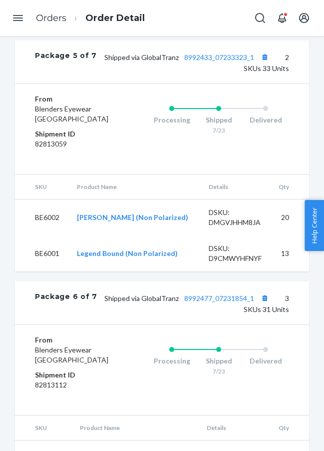
scroll to position [2345, 0]
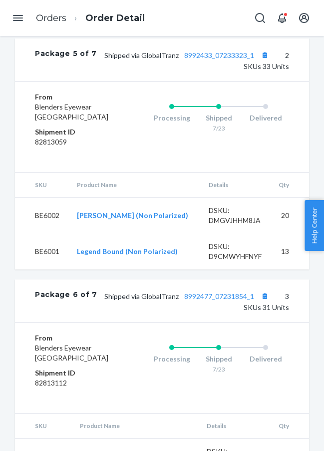
click at [45, 234] on td "BE6002" at bounding box center [42, 215] width 54 height 36
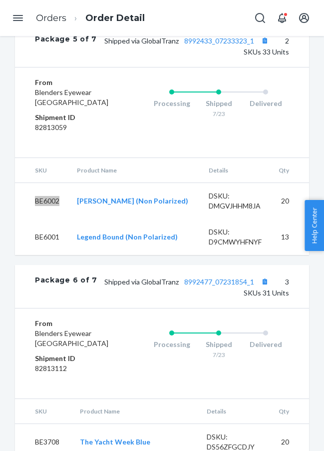
scroll to position [2363, 0]
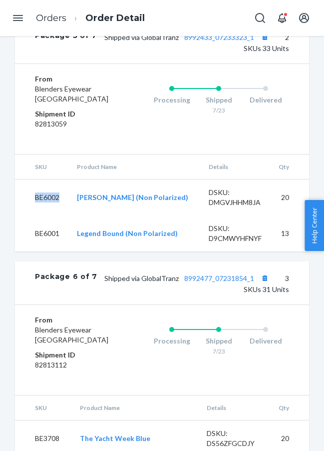
click at [46, 251] on td "BE6001" at bounding box center [42, 233] width 54 height 36
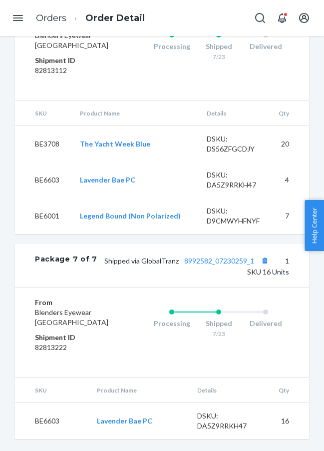
scroll to position [2717, 0]
click at [47, 162] on td "BE3708" at bounding box center [43, 144] width 57 height 36
click at [49, 198] on td "BE6603" at bounding box center [43, 180] width 57 height 36
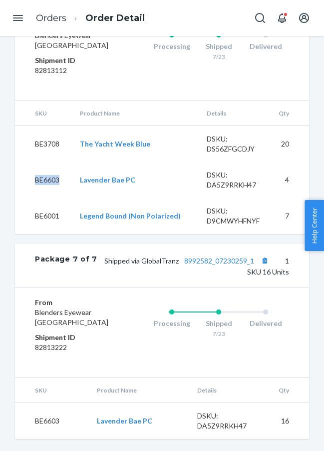
click at [47, 234] on td "BE6001" at bounding box center [43, 216] width 57 height 36
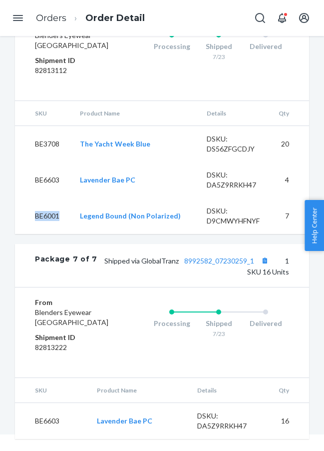
scroll to position [26, 0]
click at [52, 418] on td "BE6603" at bounding box center [52, 421] width 74 height 36
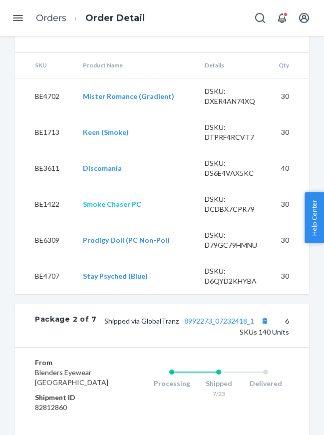
scroll to position [278, 0]
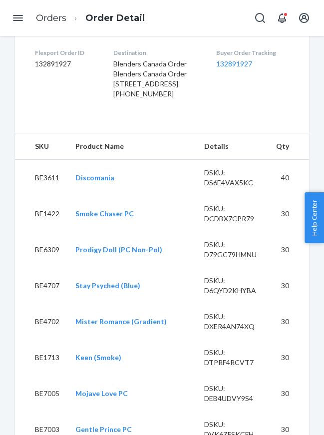
click at [205, 123] on dl "Flexport Order ID 132891927 Destination Blenders Canada Order Blenders Canada O…" at bounding box center [162, 75] width 294 height 95
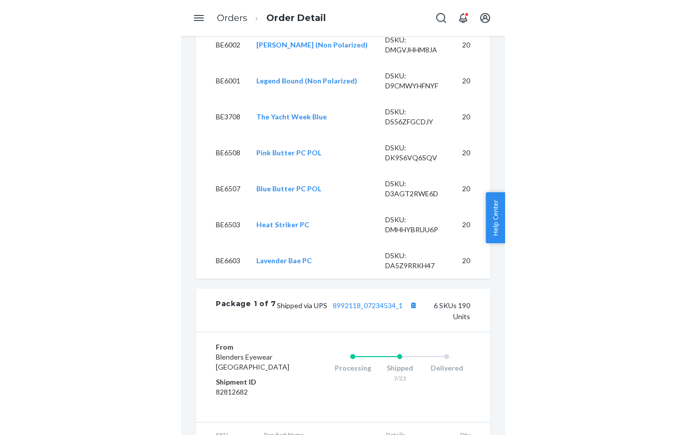
scroll to position [849, 0]
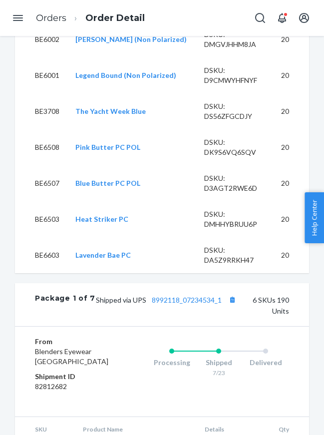
drag, startPoint x: 1, startPoint y: 22, endPoint x: -36, endPoint y: 19, distance: 38.1
click at [0, 19] on html "Home Inbounds 1 Shipping Plans Problems 1 Inventory Products Branded Packaging …" at bounding box center [162, 217] width 324 height 435
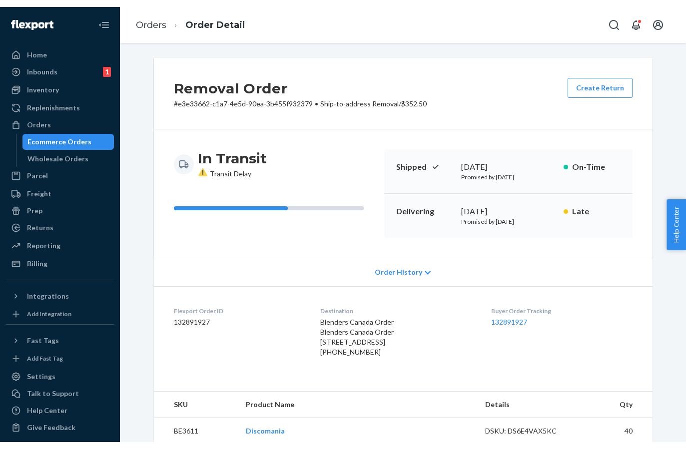
scroll to position [0, 0]
